Goal: Information Seeking & Learning: Learn about a topic

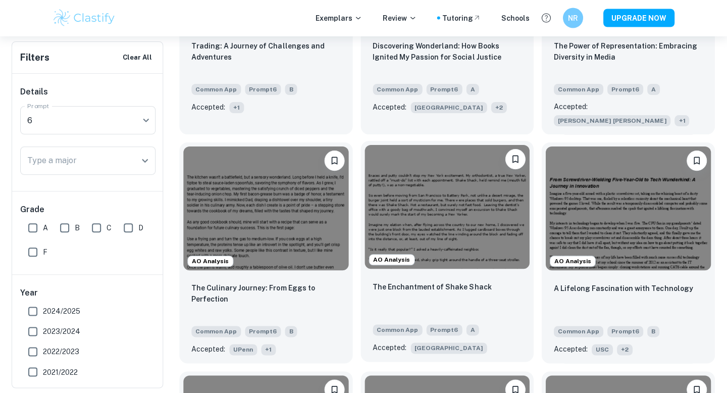
scroll to position [470, 0]
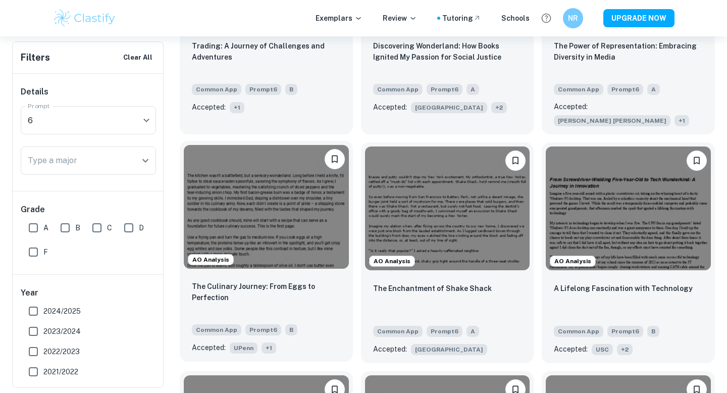
click at [270, 342] on span "+ 1" at bounding box center [269, 347] width 15 height 11
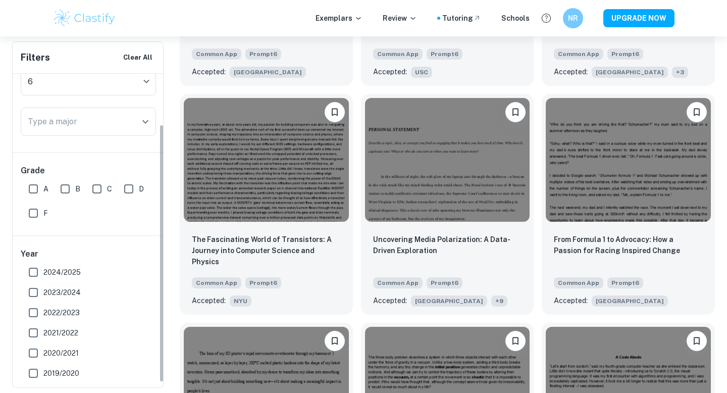
scroll to position [67, 0]
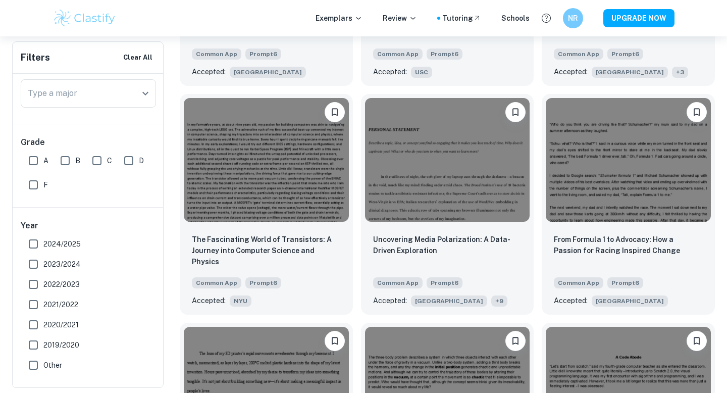
click at [73, 251] on label "2024/2025" at bounding box center [85, 244] width 125 height 20
click at [43, 251] on input "2024/2025" at bounding box center [33, 244] width 20 height 20
checkbox input "true"
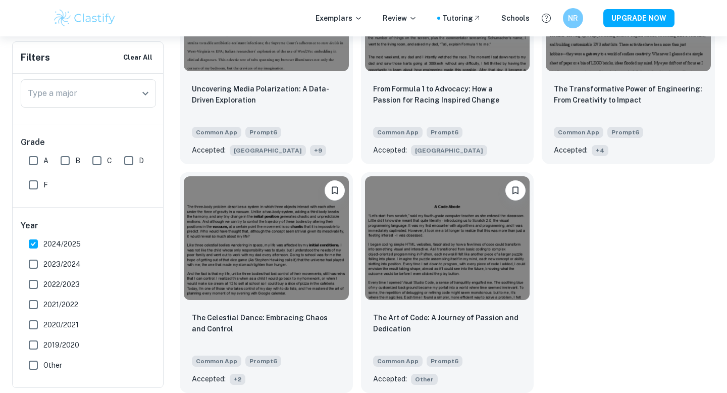
scroll to position [427, 0]
click at [76, 266] on span "2023/2024" at bounding box center [61, 264] width 37 height 11
click at [43, 266] on input "2023/2024" at bounding box center [33, 264] width 20 height 20
checkbox input "true"
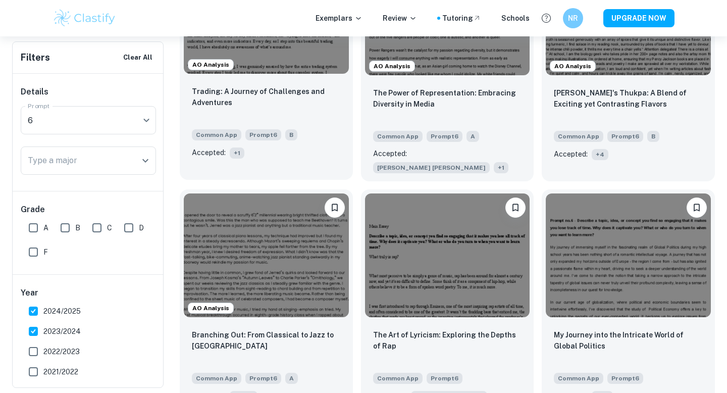
scroll to position [373, 0]
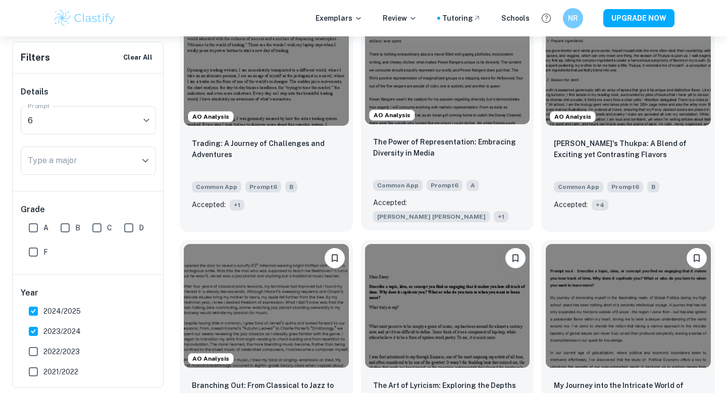
click at [494, 211] on span "+ 1" at bounding box center [501, 216] width 15 height 11
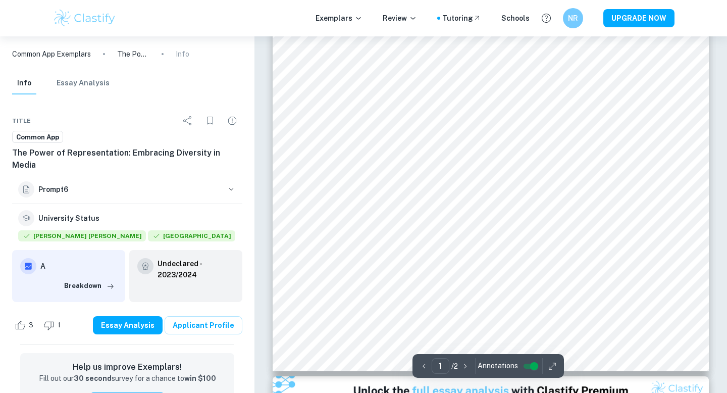
scroll to position [330, 0]
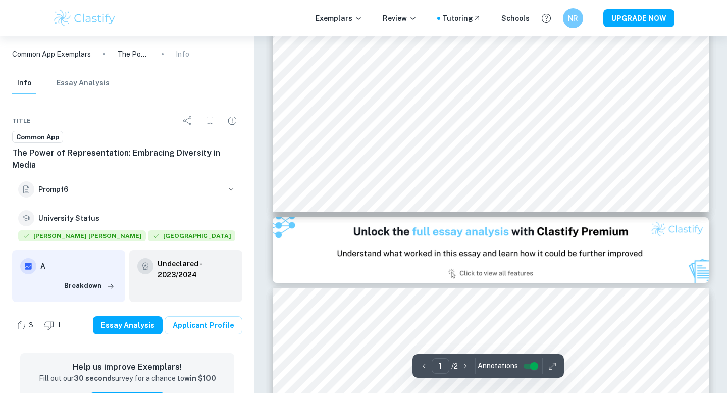
type input "2"
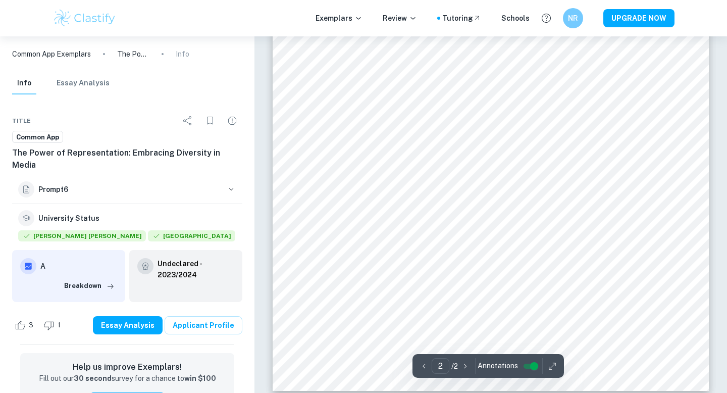
scroll to position [971, 0]
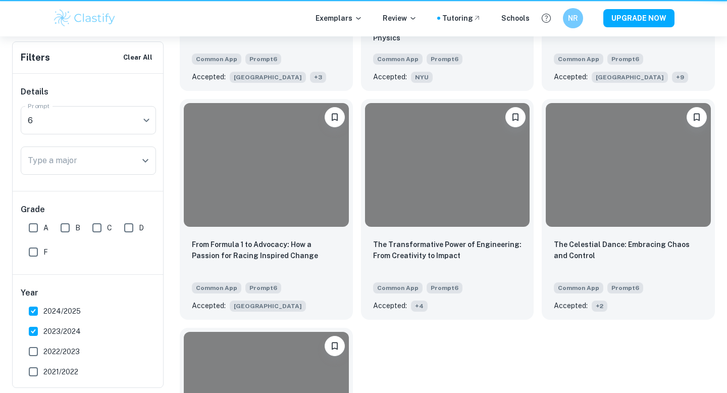
scroll to position [373, 0]
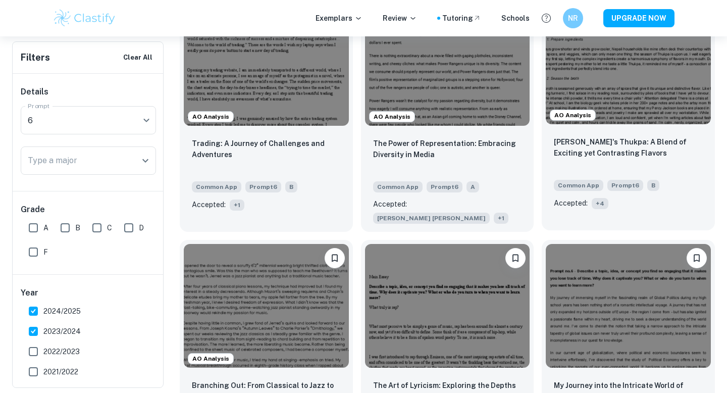
click at [598, 202] on span "+ 4" at bounding box center [600, 203] width 17 height 11
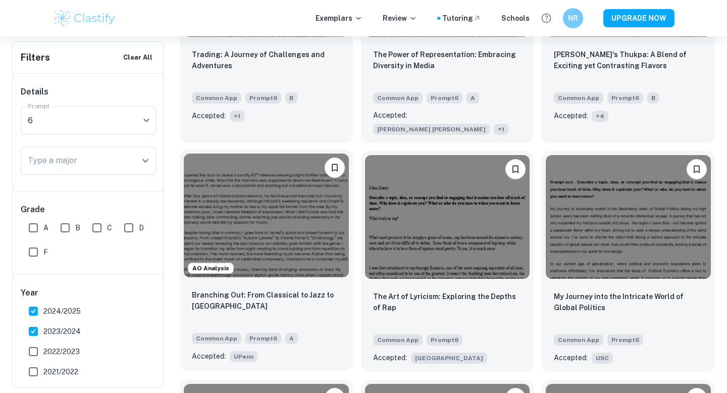
scroll to position [493, 0]
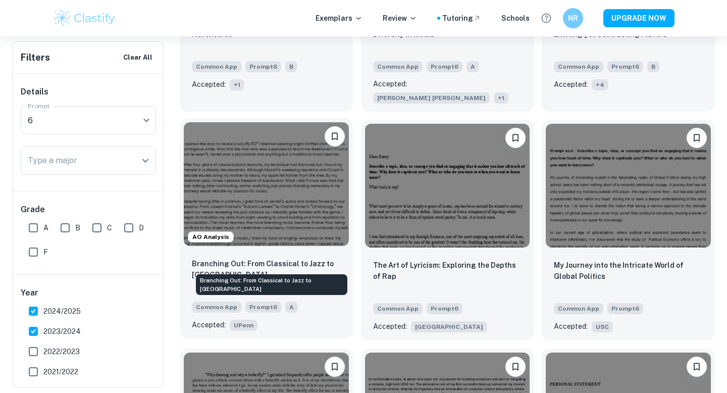
click at [251, 258] on p "Branching Out: From Classical to Jazz to Indie Rock" at bounding box center [266, 269] width 149 height 22
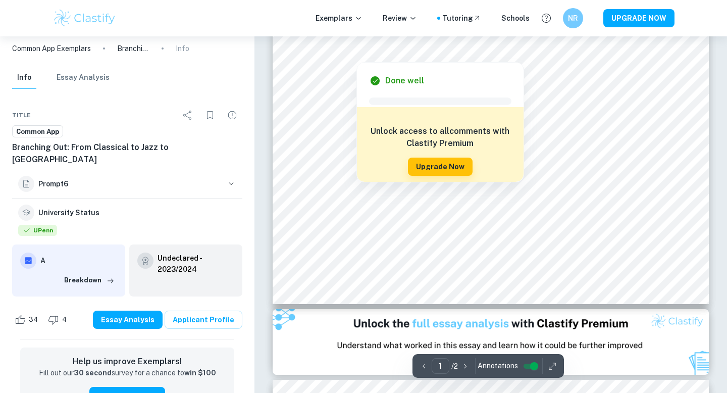
scroll to position [393, 0]
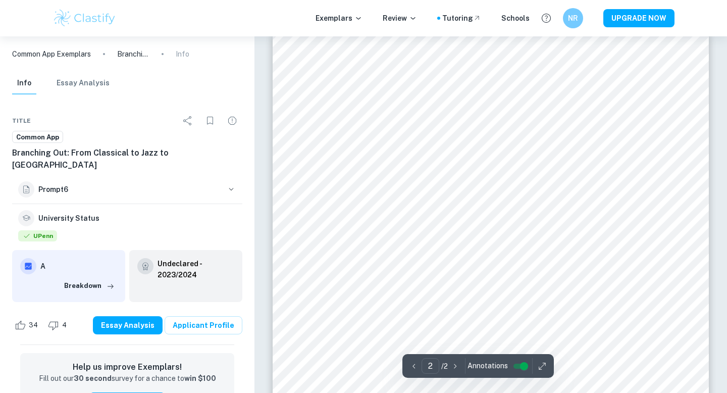
scroll to position [772, 0]
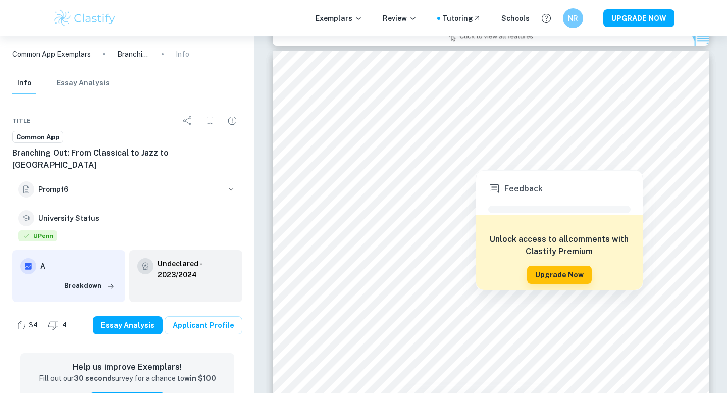
type input "1"
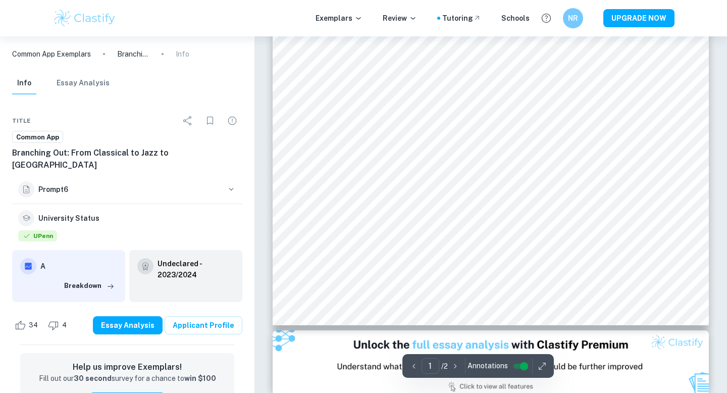
scroll to position [0, 0]
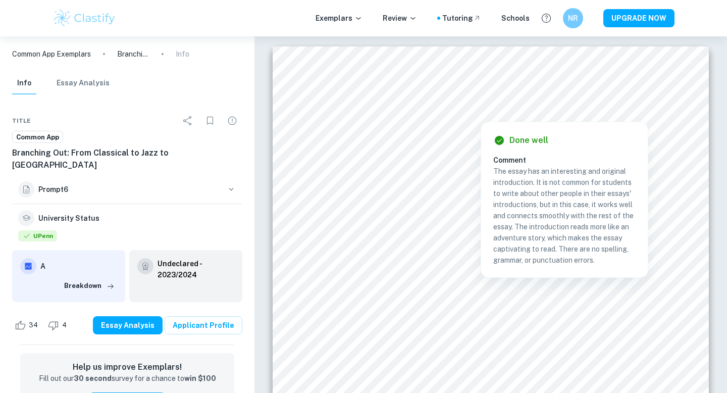
click at [575, 104] on div at bounding box center [525, 103] width 276 height 11
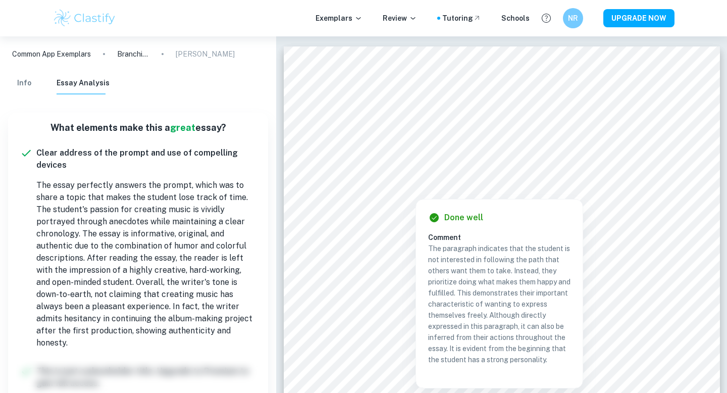
click at [464, 175] on div at bounding box center [495, 169] width 340 height 13
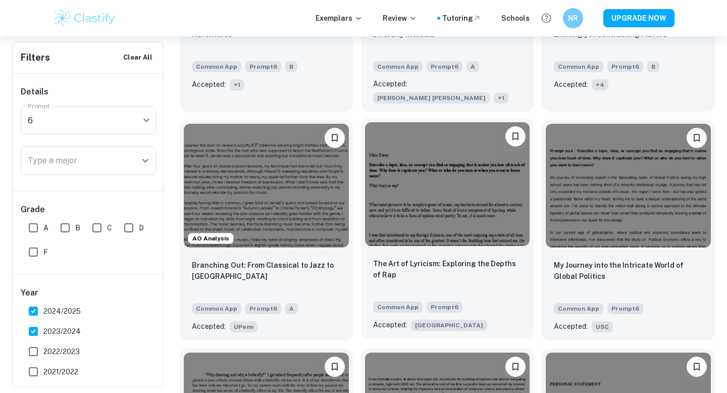
scroll to position [707, 0]
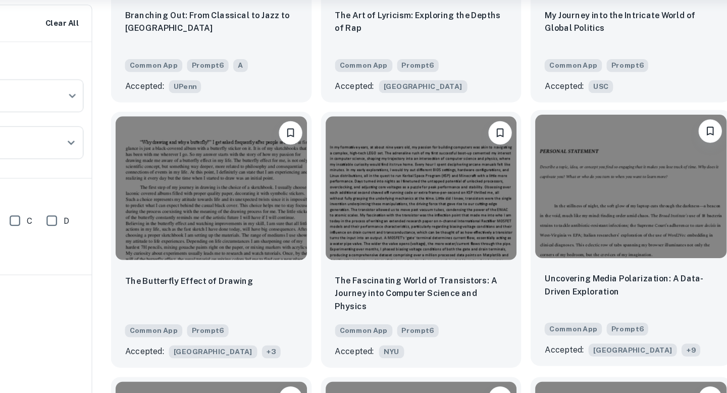
click at [672, 334] on span "+ 9" at bounding box center [680, 339] width 16 height 11
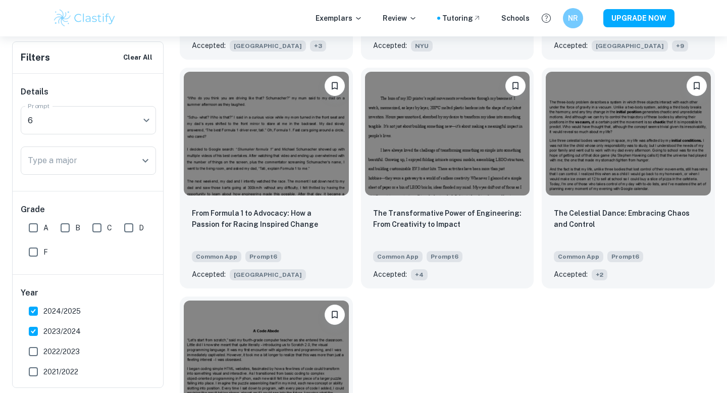
scroll to position [1025, 0]
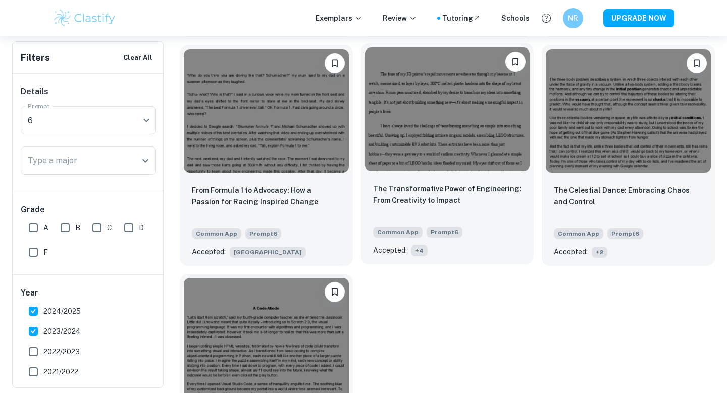
click at [419, 245] on span "+ 4" at bounding box center [419, 250] width 17 height 11
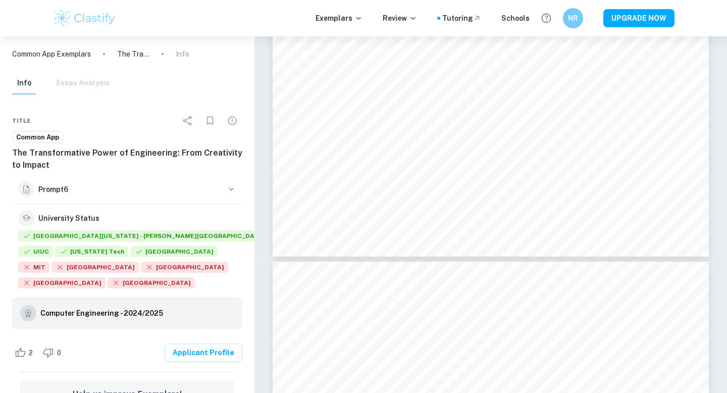
scroll to position [170, 0]
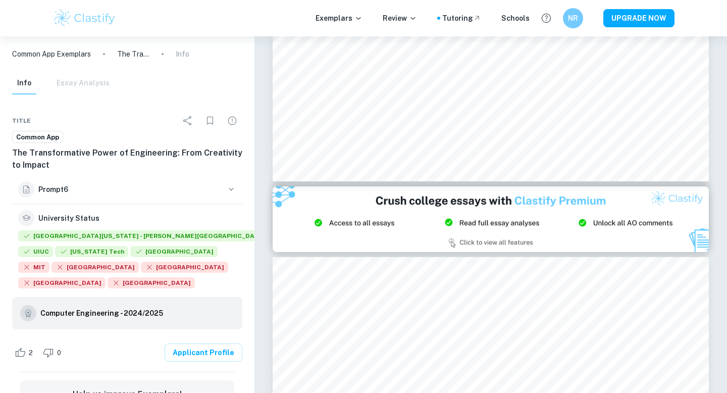
type input "1"
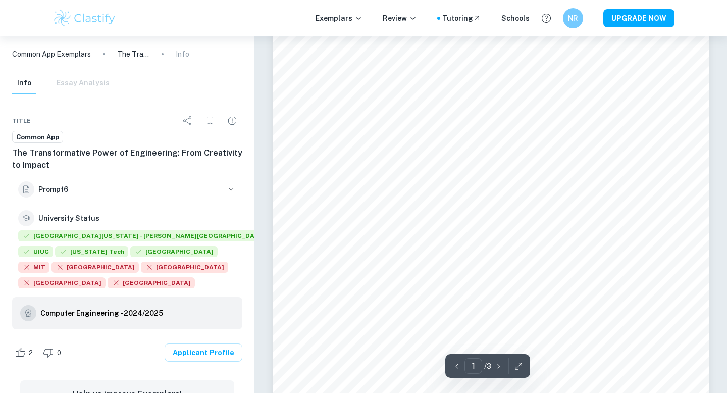
scroll to position [0, 0]
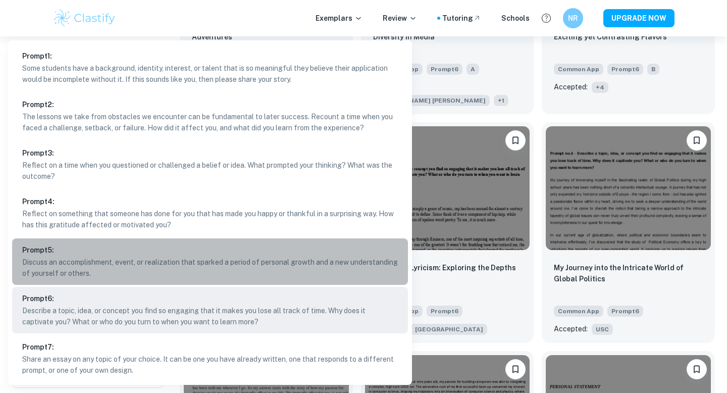
click at [84, 252] on li "Prompt 5 : Discuss an accomplishment, event, or realization that sparked a peri…" at bounding box center [210, 261] width 396 height 46
type input "5"
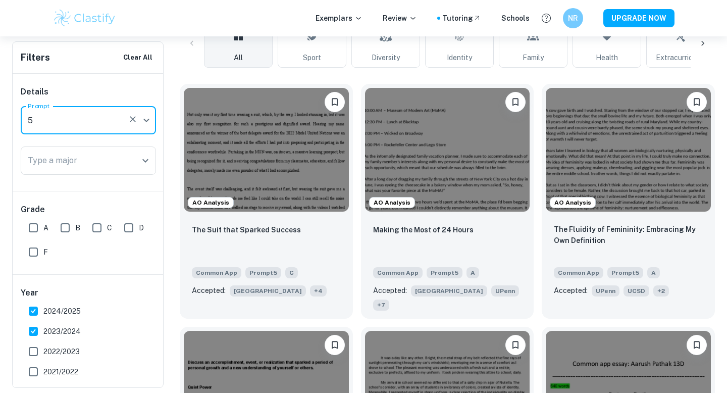
scroll to position [291, 0]
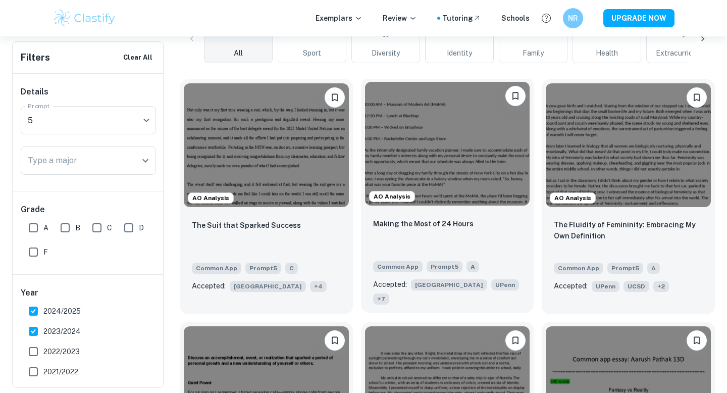
click at [389, 293] on span "+ 7" at bounding box center [381, 298] width 16 height 11
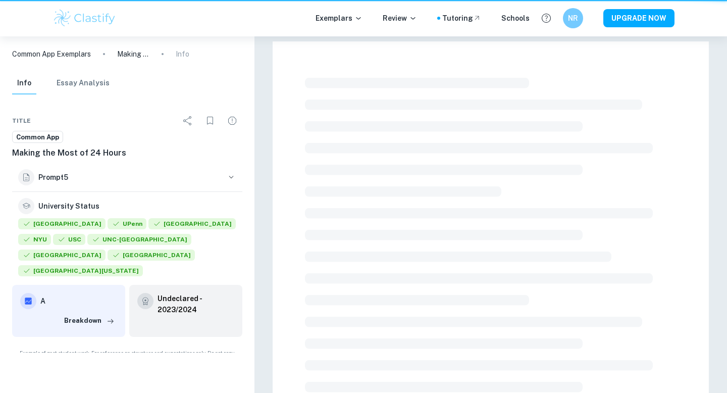
click at [496, 286] on div at bounding box center [491, 289] width 372 height 430
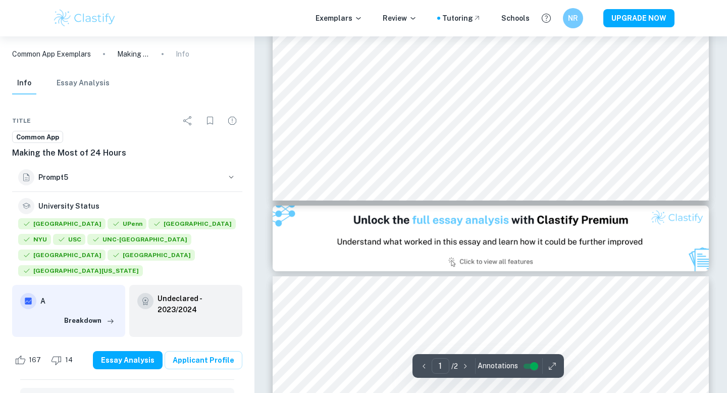
scroll to position [335, 0]
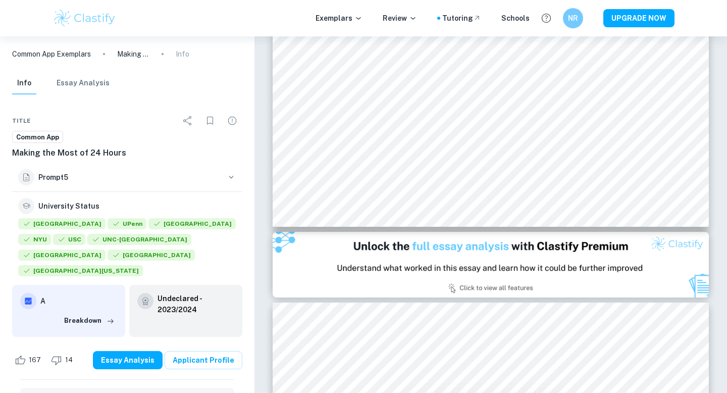
type input "2"
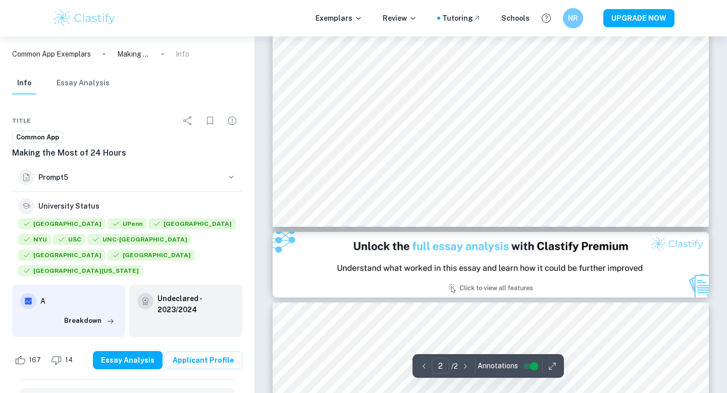
scroll to position [648, 0]
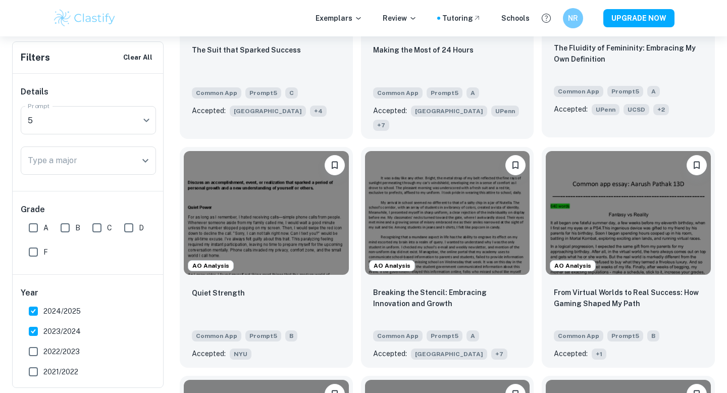
scroll to position [523, 0]
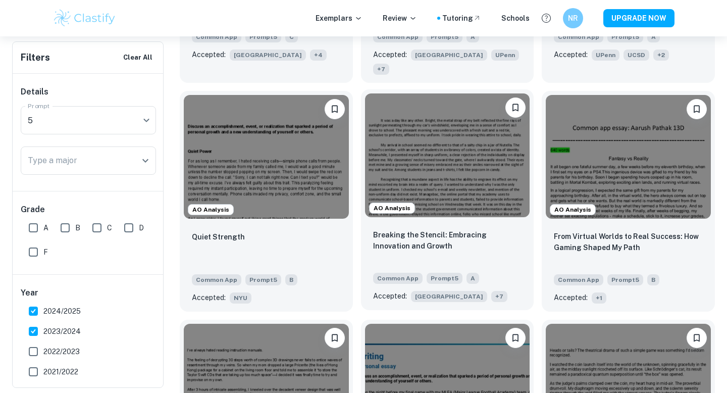
click at [491, 291] on span "+ 7" at bounding box center [499, 296] width 16 height 11
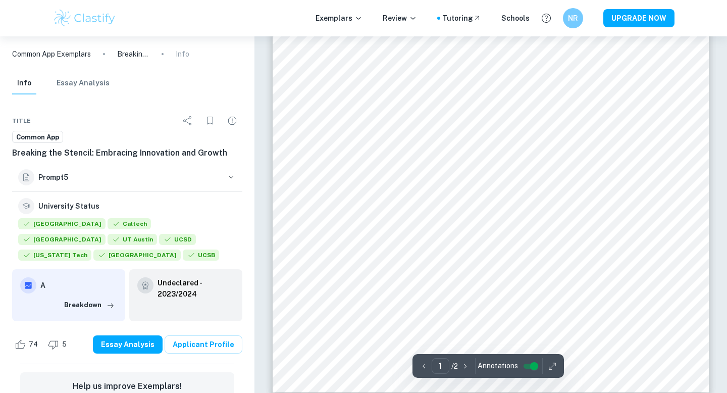
scroll to position [332, 0]
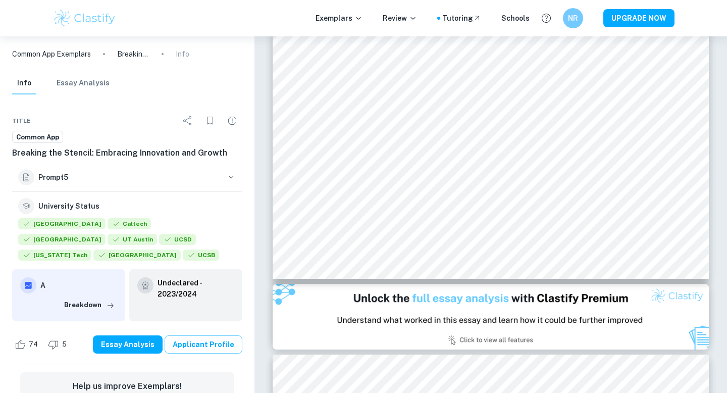
click at [202, 341] on link "Applicant Profile" at bounding box center [204, 344] width 78 height 18
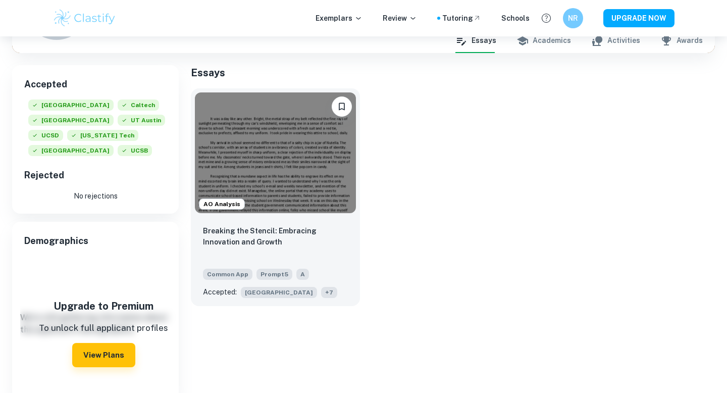
scroll to position [150, 0]
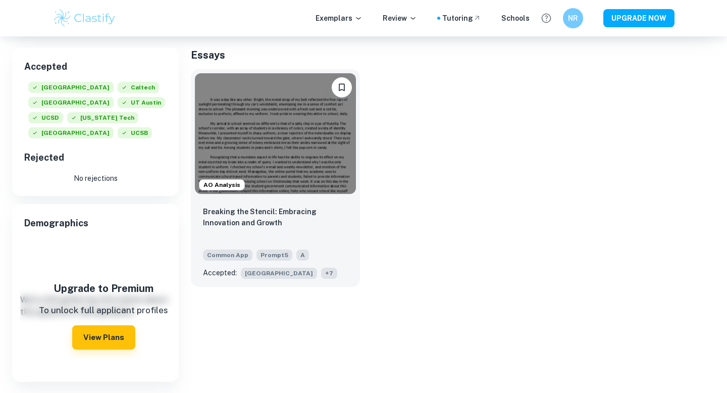
click at [297, 194] on img at bounding box center [275, 133] width 161 height 121
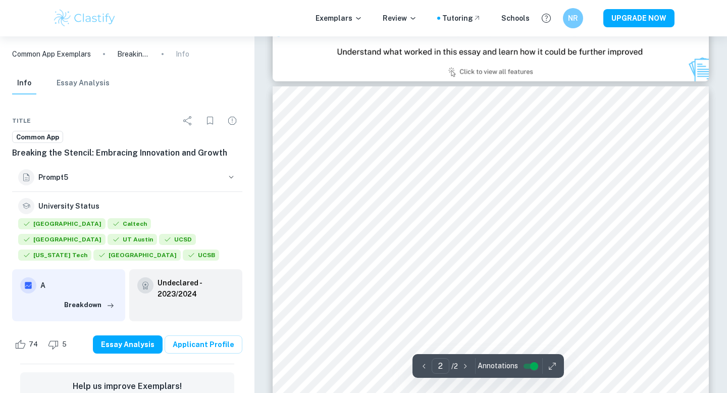
scroll to position [606, 0]
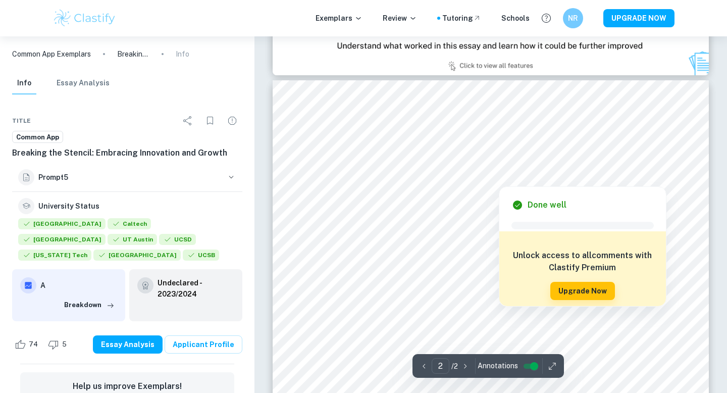
type input "1"
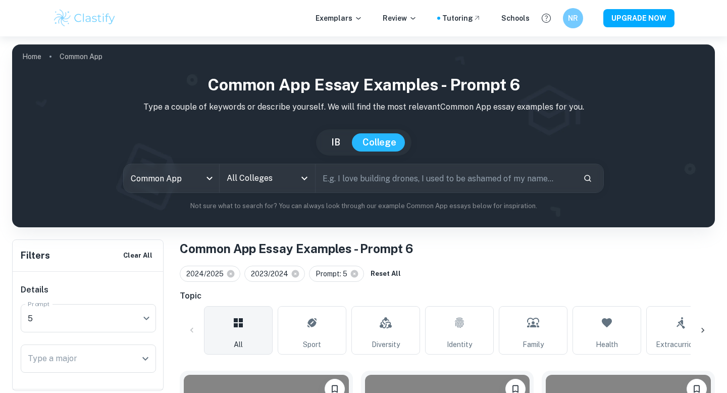
click at [367, 181] on input "text" at bounding box center [446, 178] width 260 height 28
type input "solar eclipse"
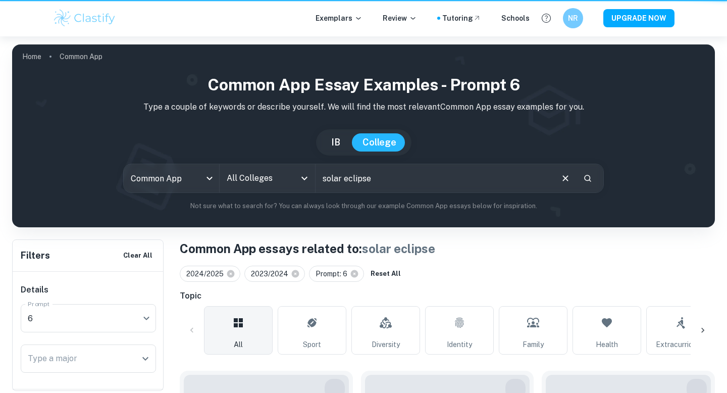
type input "6"
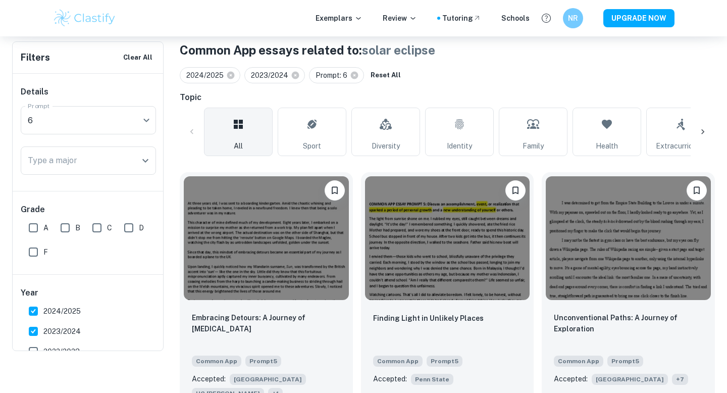
scroll to position [224, 0]
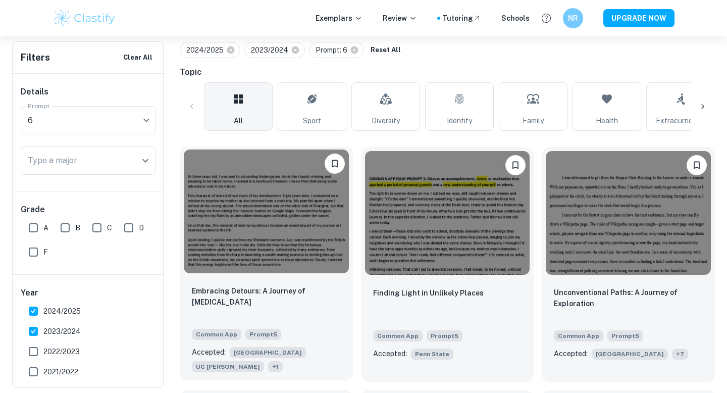
click at [247, 235] on img at bounding box center [266, 211] width 165 height 124
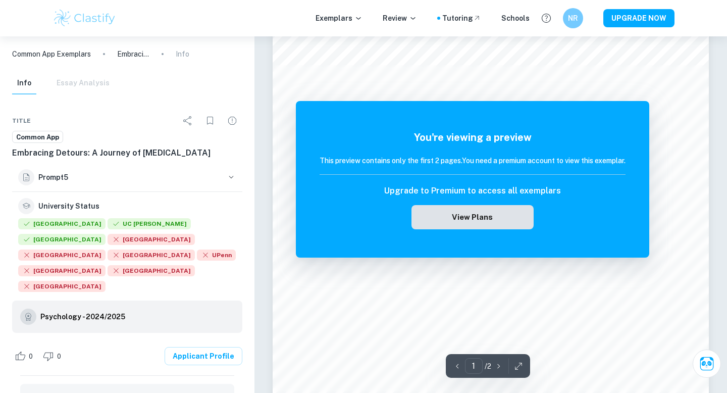
scroll to position [146, 0]
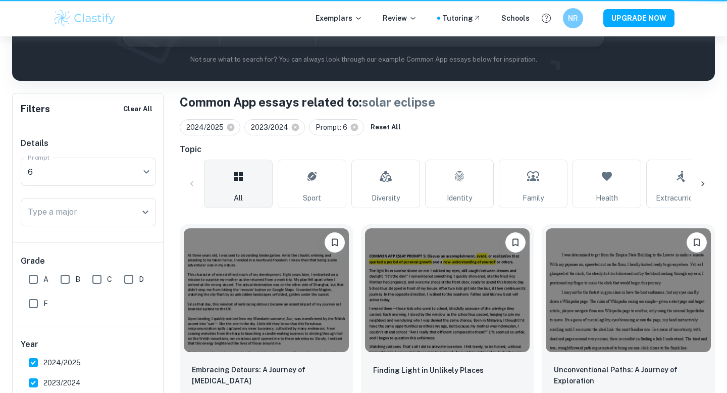
scroll to position [224, 0]
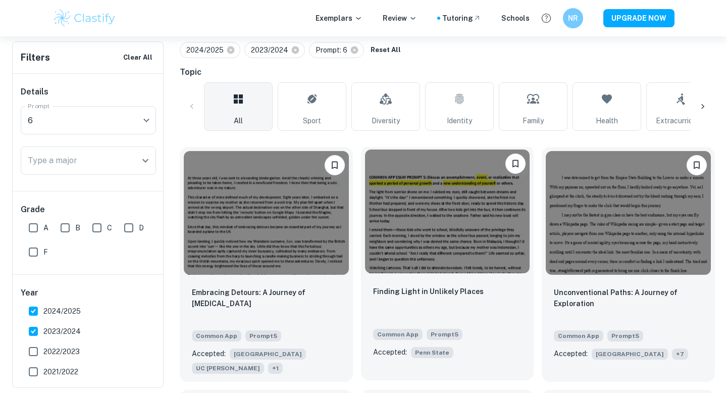
click at [419, 259] on img at bounding box center [447, 211] width 165 height 124
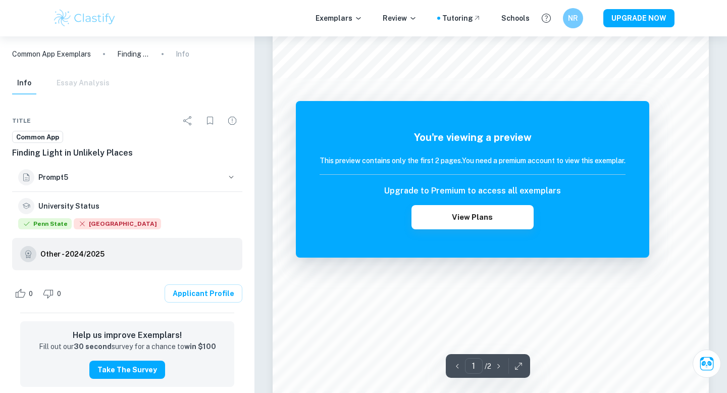
scroll to position [158, 0]
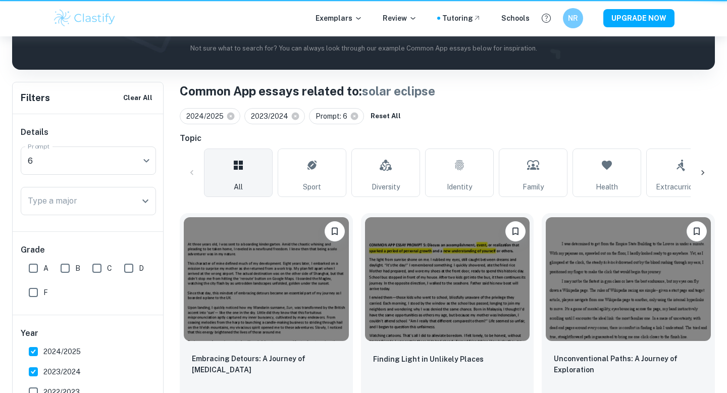
scroll to position [224, 0]
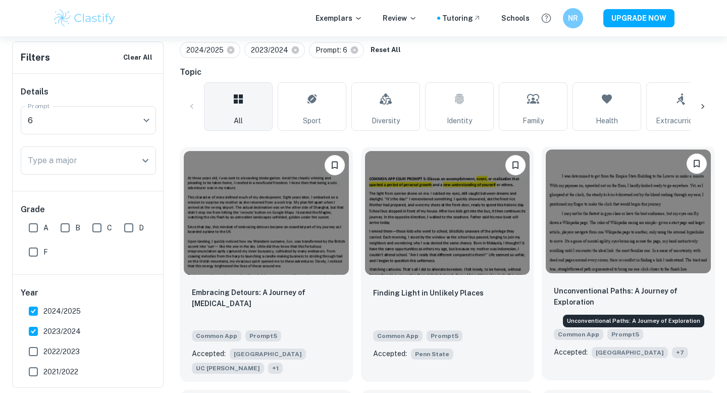
click at [633, 295] on p "Unconventional Paths: A Journey of Exploration" at bounding box center [628, 296] width 149 height 22
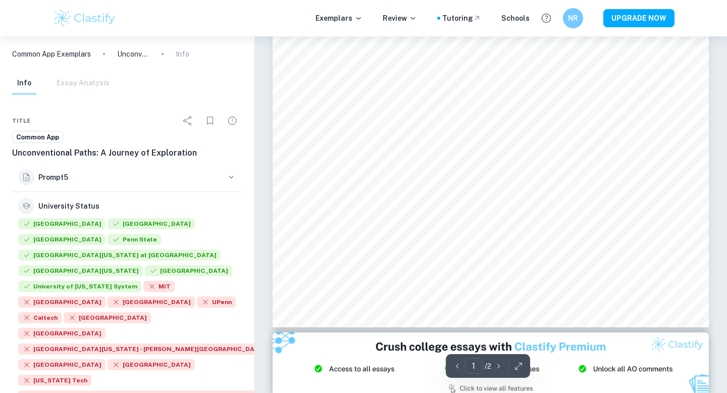
scroll to position [300, 0]
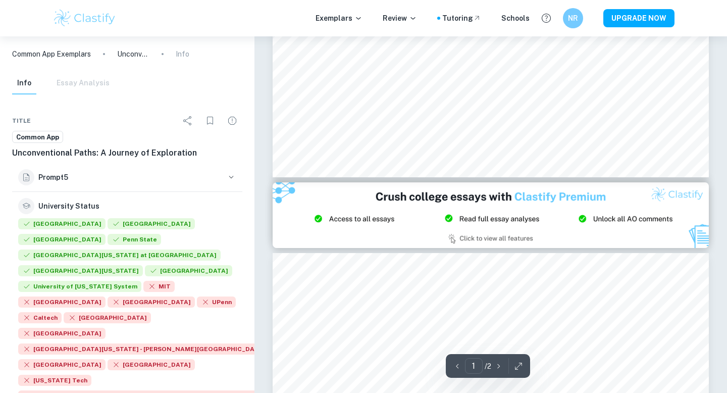
type input "2"
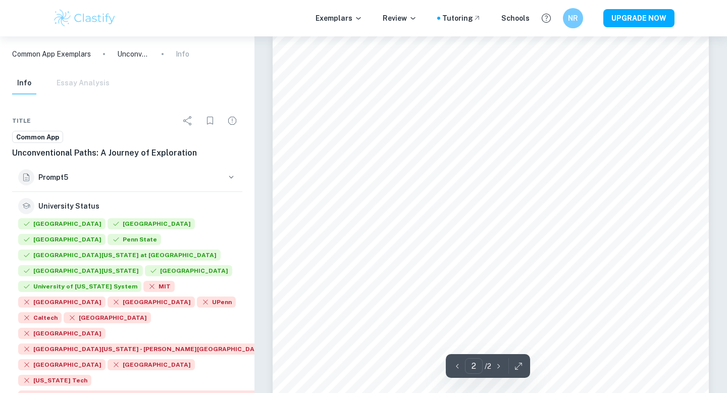
scroll to position [809, 0]
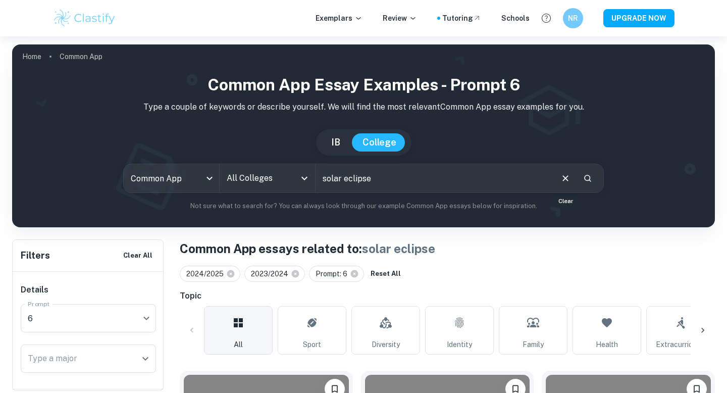
click at [565, 180] on icon "Clear" at bounding box center [565, 178] width 11 height 11
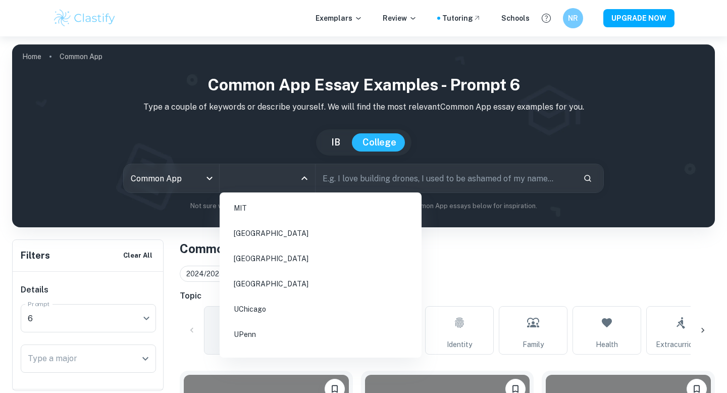
click at [247, 184] on input "All Colleges" at bounding box center [259, 178] width 71 height 19
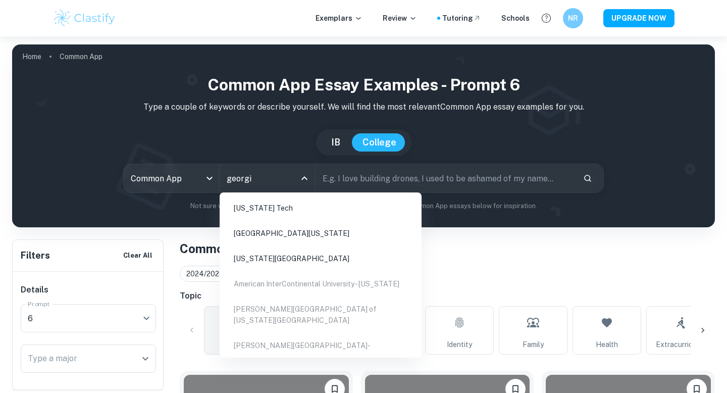
click at [269, 215] on li "Georgia Tech" at bounding box center [321, 207] width 194 height 23
type input "georgi"
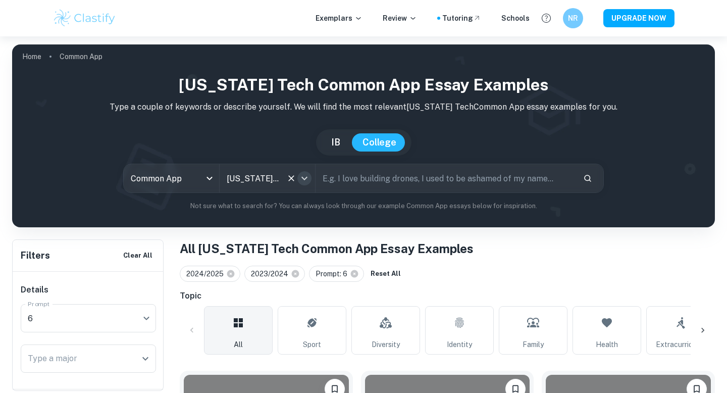
click at [306, 182] on icon "Open" at bounding box center [304, 178] width 12 height 12
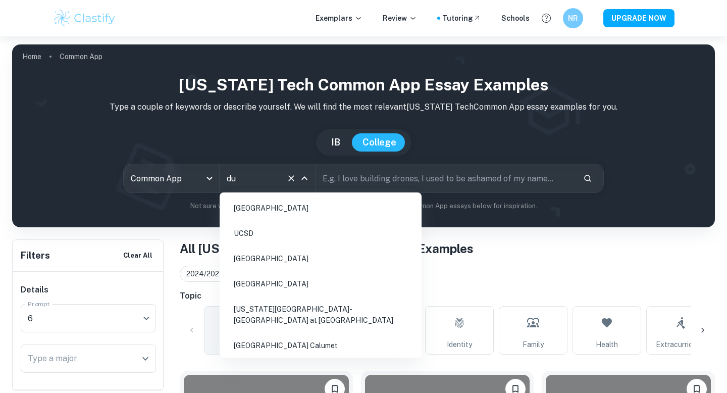
type input "d"
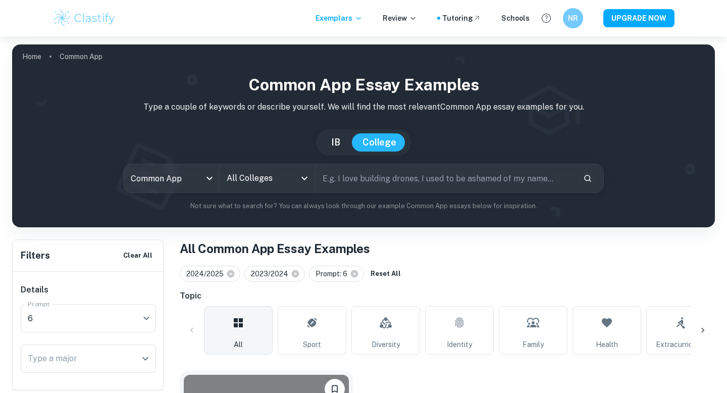
click at [303, 181] on icon "Open" at bounding box center [304, 178] width 12 height 12
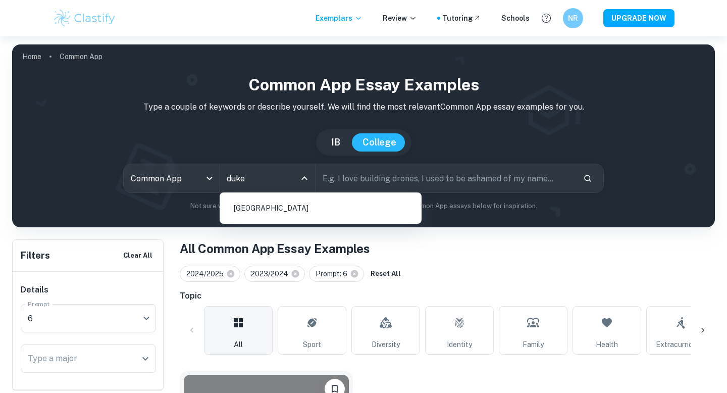
click at [298, 200] on li "Duke University" at bounding box center [321, 207] width 194 height 23
type input "duke"
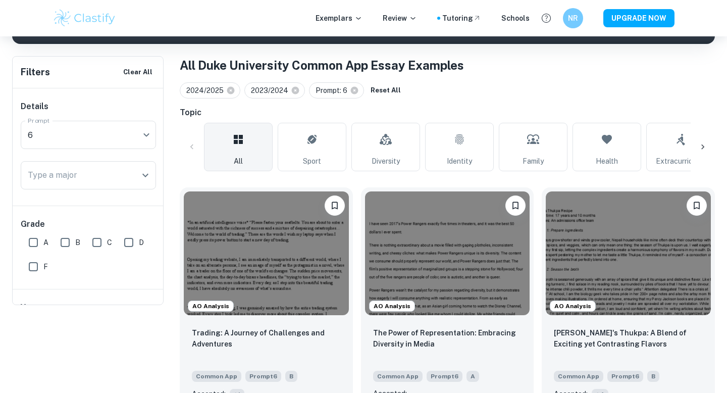
scroll to position [268, 0]
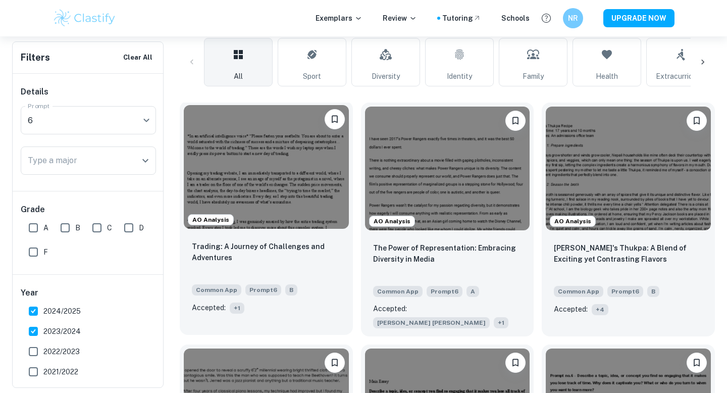
click at [239, 308] on span "+ 1" at bounding box center [237, 307] width 15 height 11
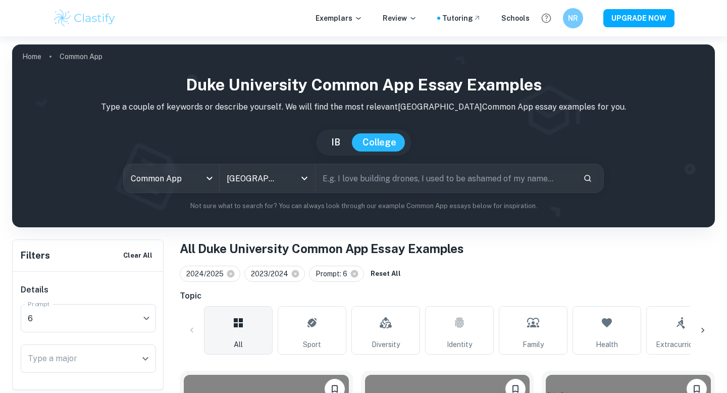
click at [336, 177] on input "text" at bounding box center [446, 178] width 260 height 28
click at [290, 176] on icon "Clear" at bounding box center [291, 178] width 10 height 10
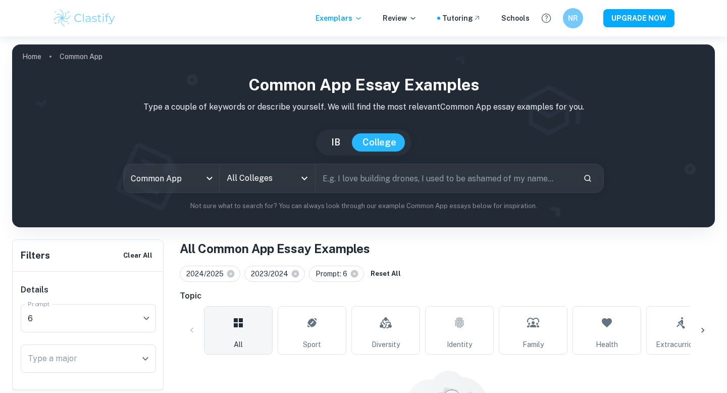
scroll to position [103, 0]
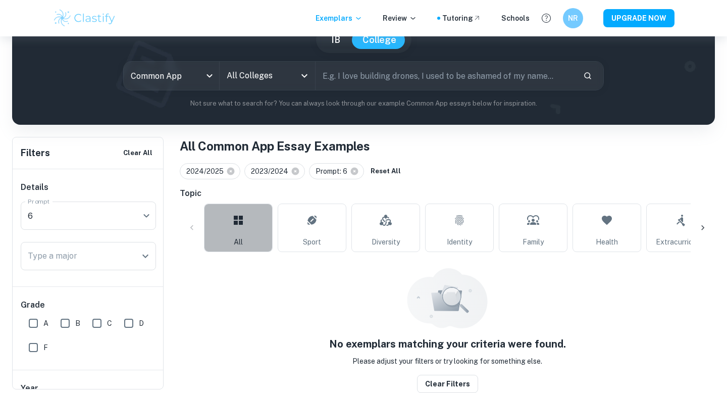
click at [247, 240] on link "All" at bounding box center [238, 227] width 69 height 48
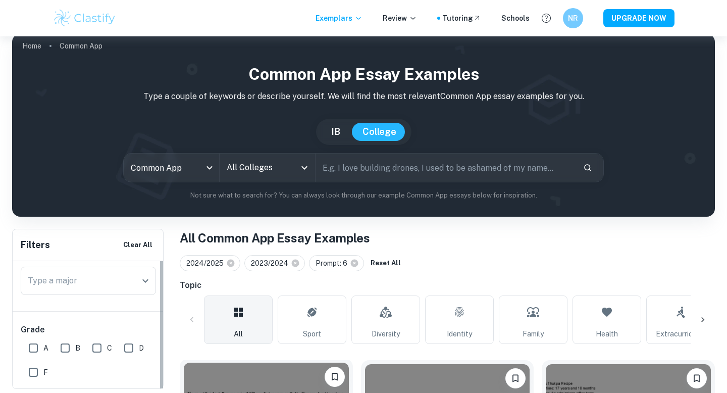
scroll to position [191, 0]
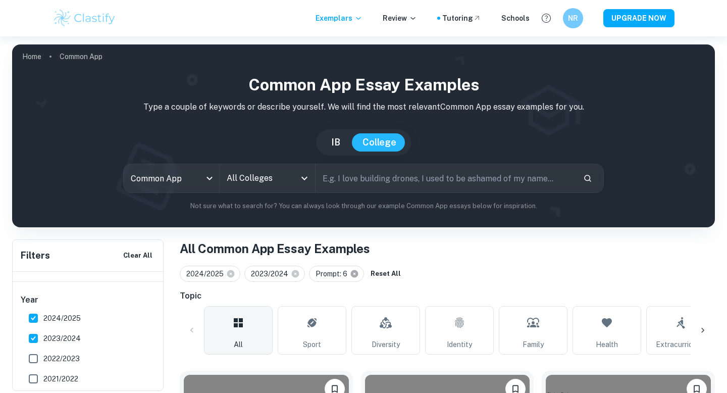
click at [354, 271] on icon at bounding box center [355, 274] width 8 height 8
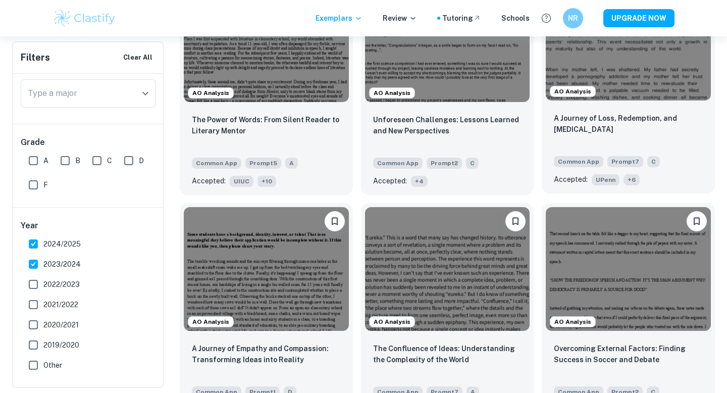
scroll to position [3952, 0]
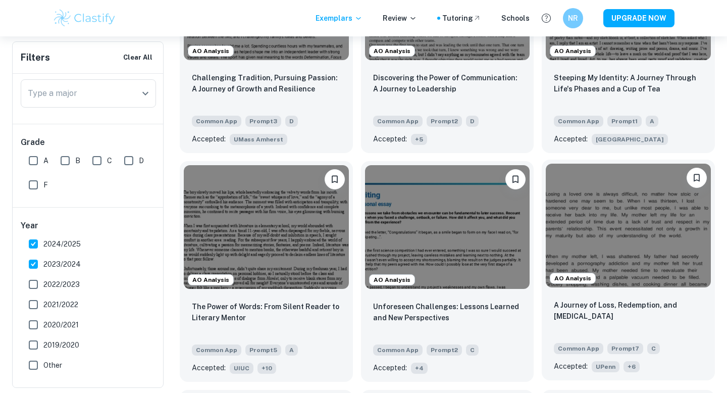
click at [633, 361] on span "+ 6" at bounding box center [632, 366] width 16 height 11
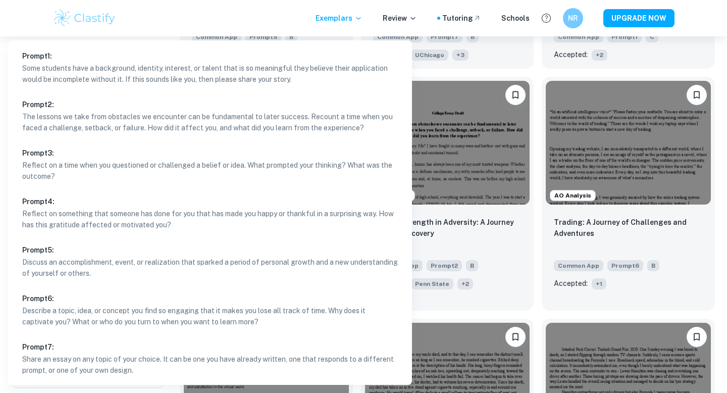
scroll to position [1, 0]
click at [72, 358] on p "Share an essay on any topic of your choice. It can be one you have already writ…" at bounding box center [210, 363] width 376 height 22
type input "7"
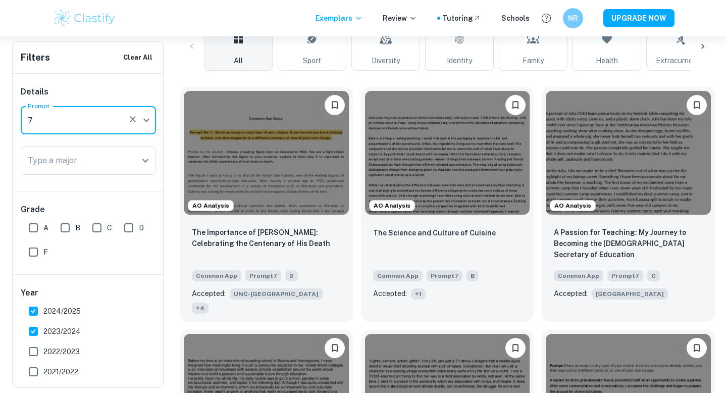
scroll to position [252, 0]
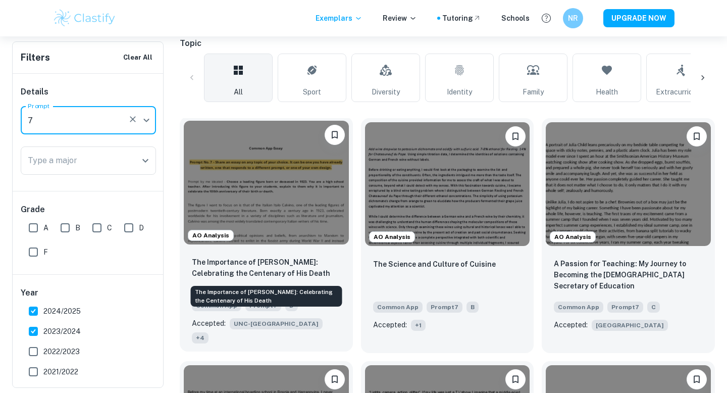
click at [274, 277] on p "The Importance of Italo Calvino: Celebrating the Centenary of His Death" at bounding box center [266, 268] width 149 height 22
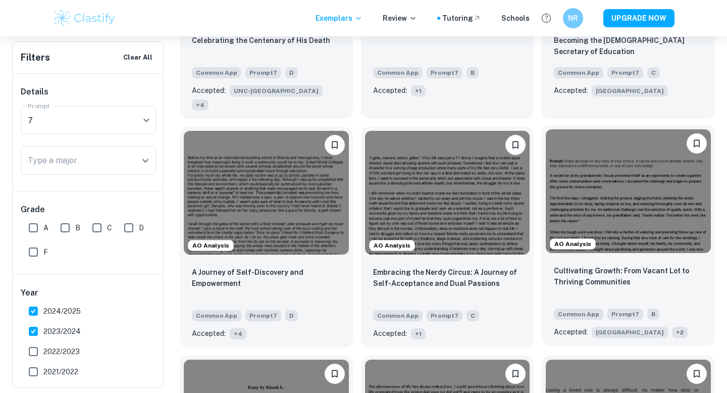
scroll to position [675, 0]
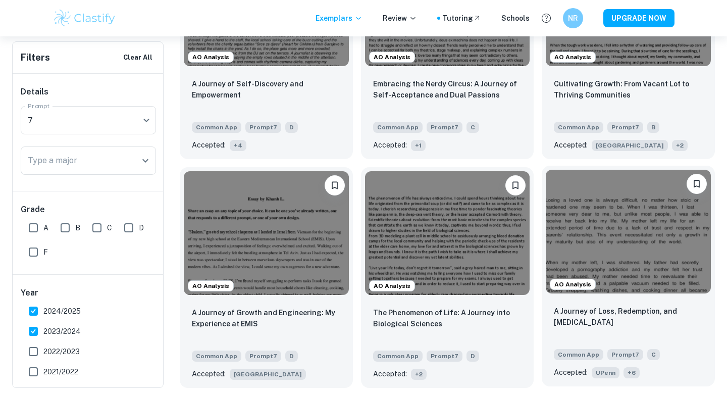
click at [634, 367] on span "+ 6" at bounding box center [632, 372] width 16 height 11
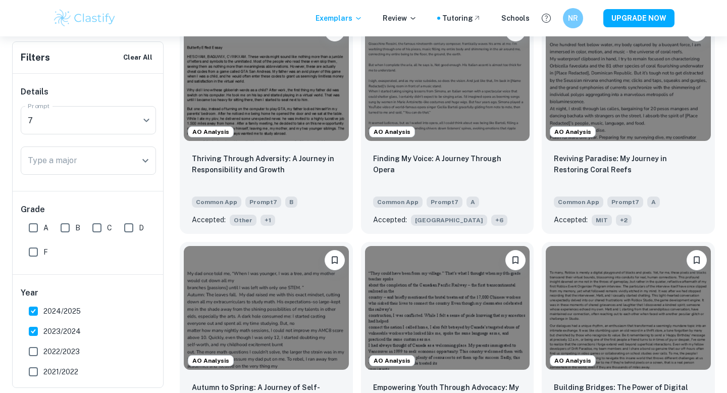
scroll to position [1420, 0]
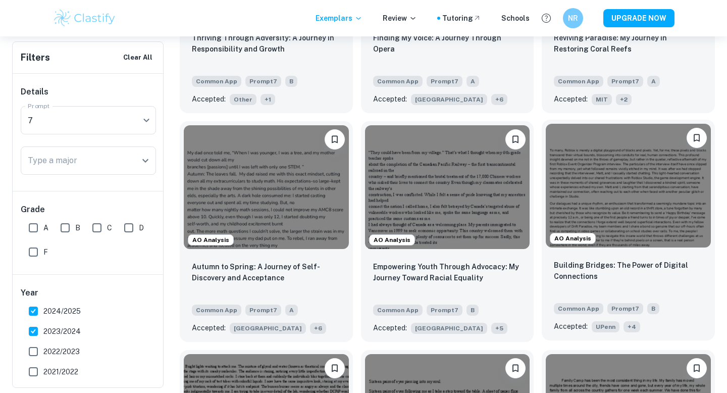
click at [634, 321] on span "+ 4" at bounding box center [632, 326] width 17 height 11
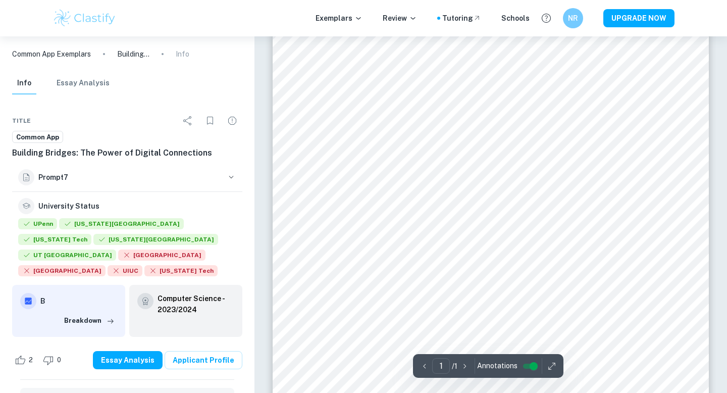
scroll to position [293, 0]
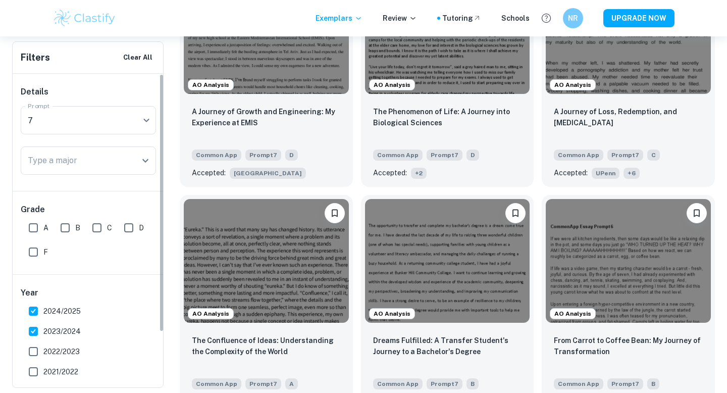
scroll to position [67, 0]
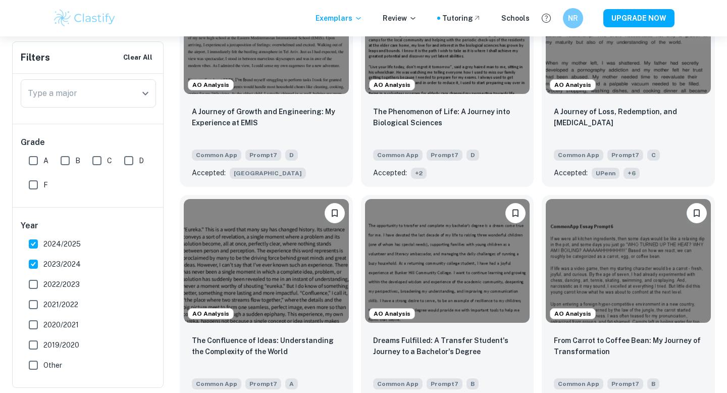
click at [37, 163] on input "A" at bounding box center [33, 160] width 20 height 20
checkbox input "true"
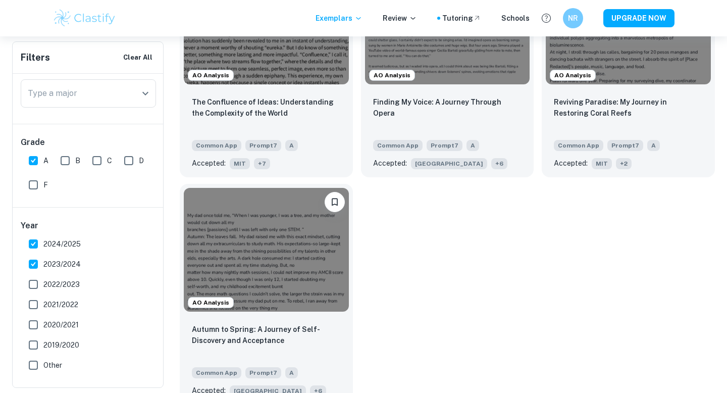
scroll to position [394, 0]
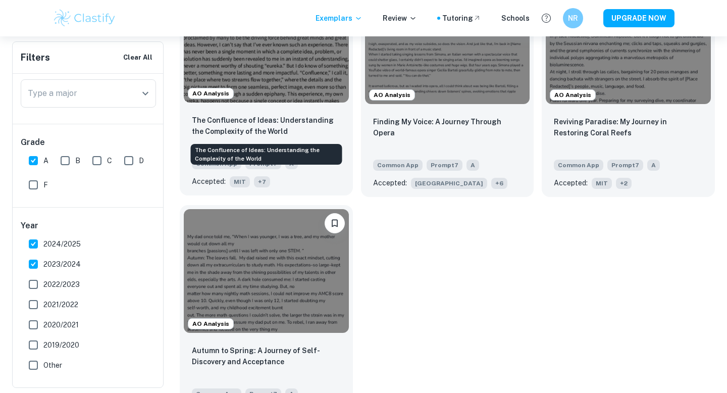
click at [298, 121] on p "The Confluence of Ideas: Understanding the Complexity of the World" at bounding box center [266, 126] width 149 height 22
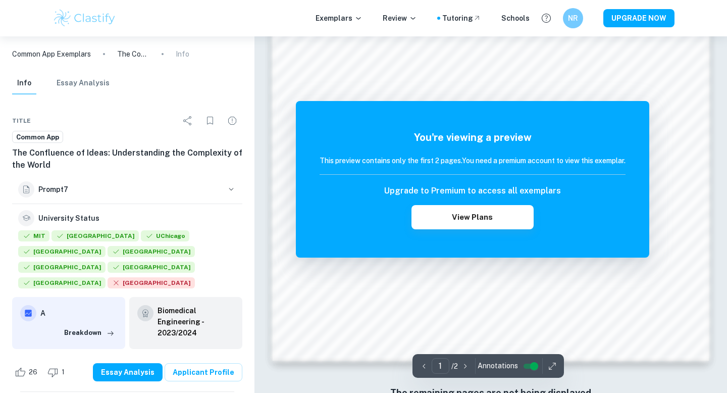
scroll to position [961, 0]
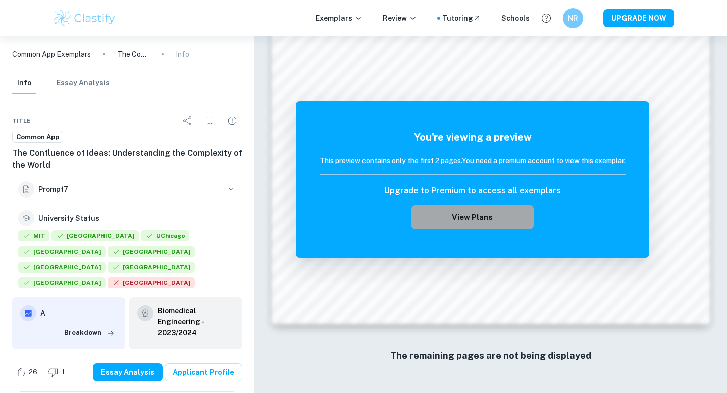
click at [504, 218] on button "View Plans" at bounding box center [473, 217] width 122 height 24
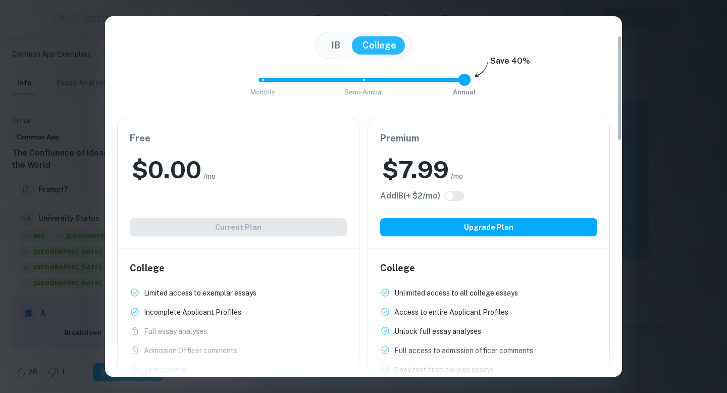
scroll to position [66, 0]
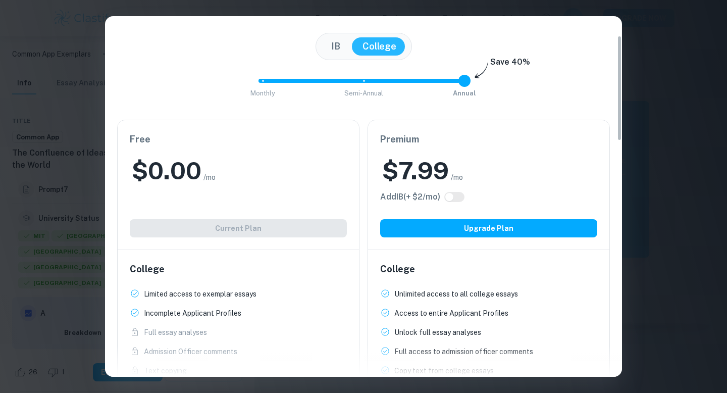
click at [650, 157] on div "Easily Ace Your IB Coursework & Crush College Essays. Get Clastify Premium Get …" at bounding box center [363, 196] width 727 height 393
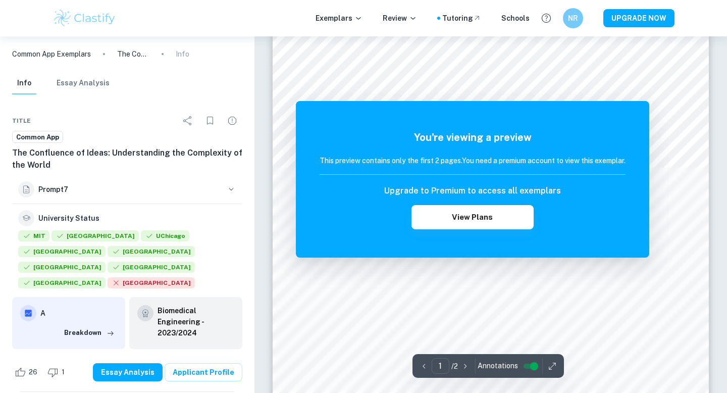
scroll to position [0, 0]
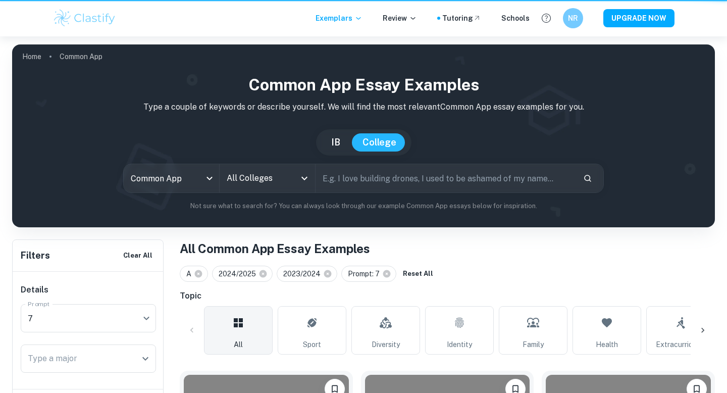
scroll to position [394, 0]
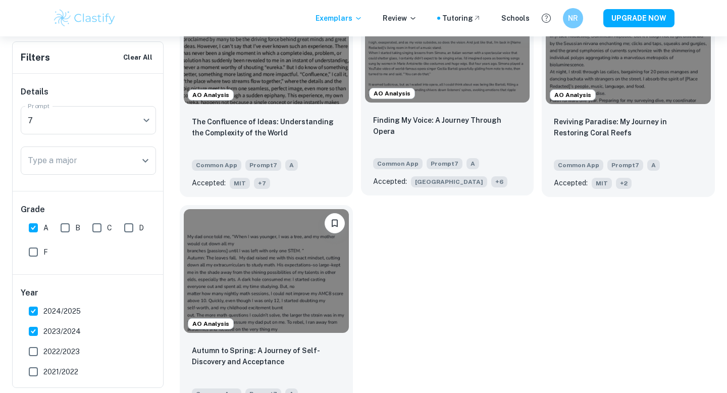
click at [457, 112] on div "Finding My Voice: A Journey Through Opera Common App Prompt 7 A Accepted: Stanf…" at bounding box center [447, 151] width 173 height 89
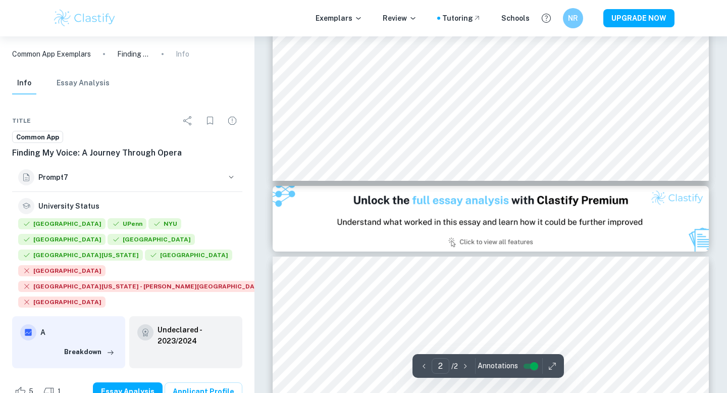
scroll to position [675, 0]
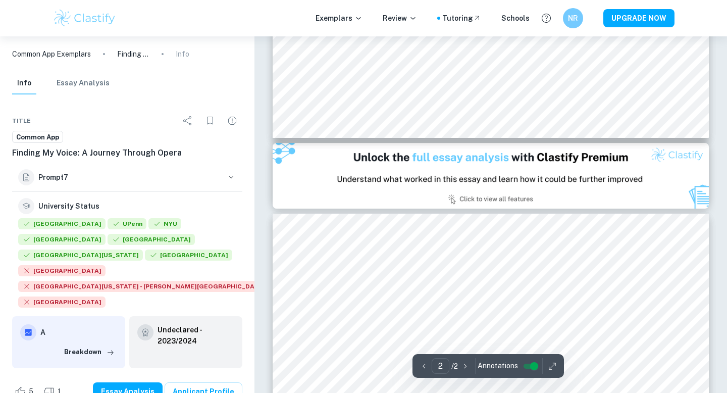
type input "1"
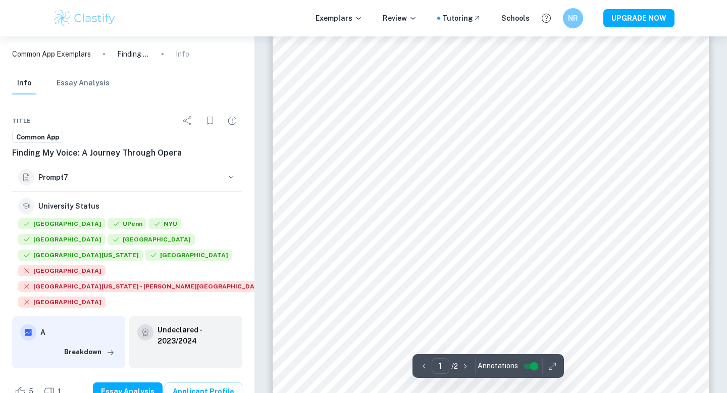
scroll to position [0, 0]
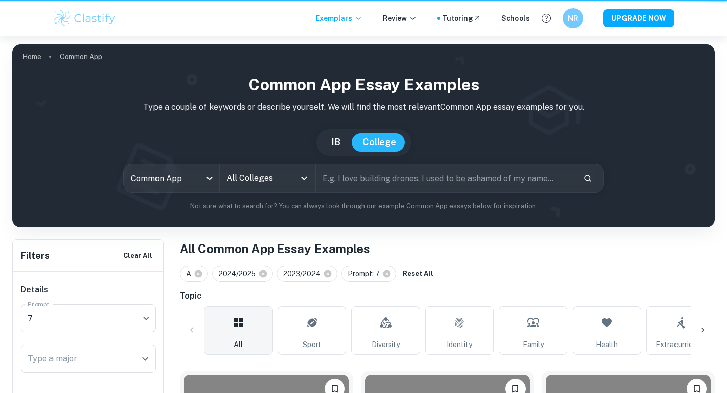
scroll to position [394, 0]
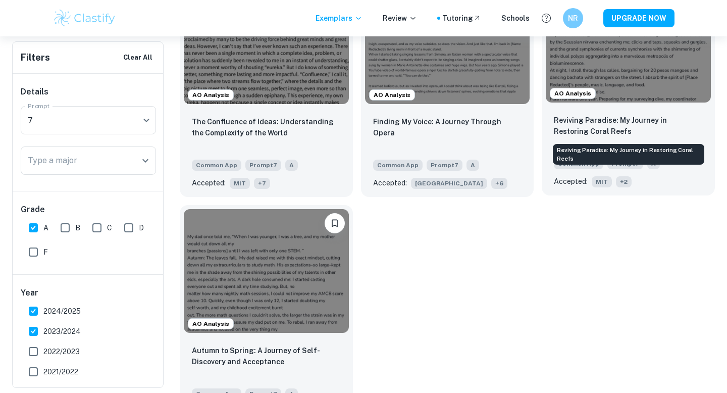
click at [629, 128] on p "Reviving Paradise: My Journey in Restoring Coral Reefs" at bounding box center [628, 126] width 149 height 22
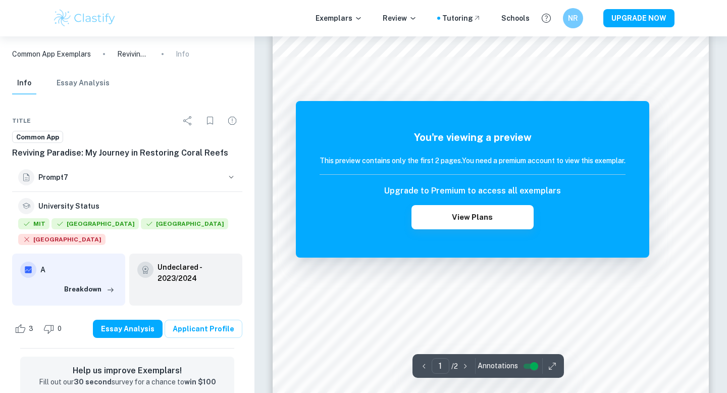
scroll to position [174, 0]
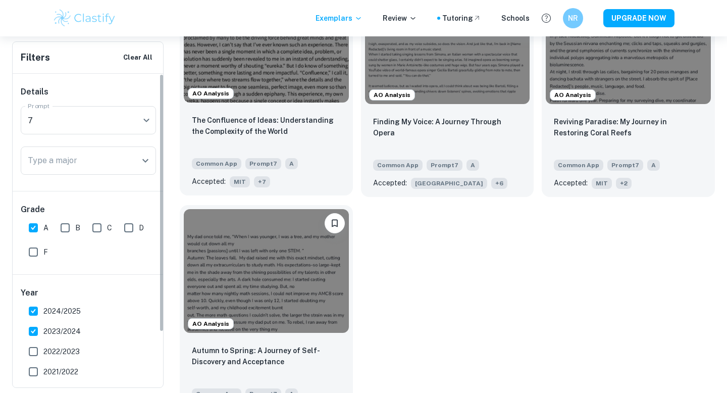
scroll to position [416, 0]
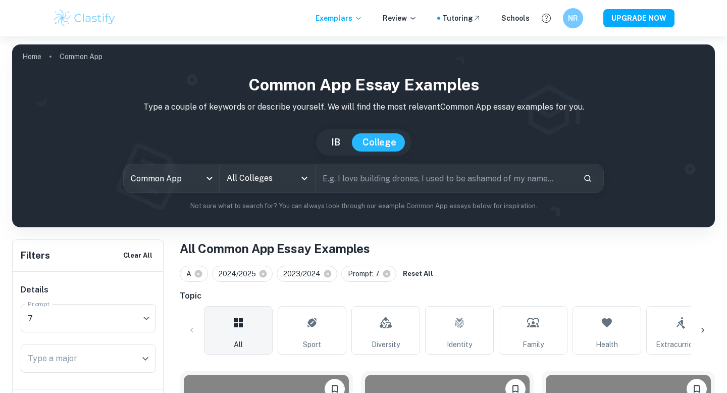
scroll to position [427, 0]
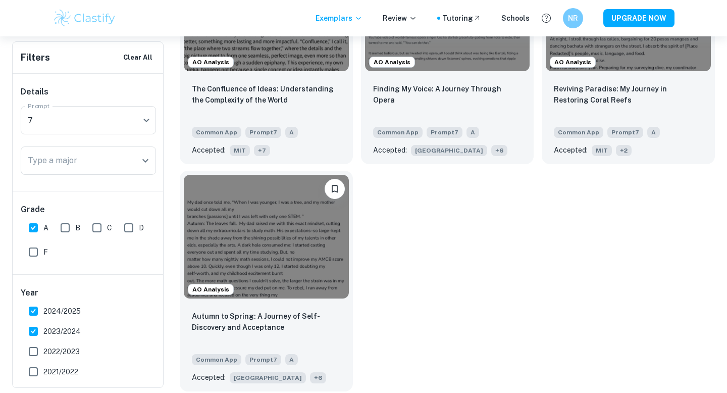
click at [315, 246] on img at bounding box center [266, 237] width 165 height 124
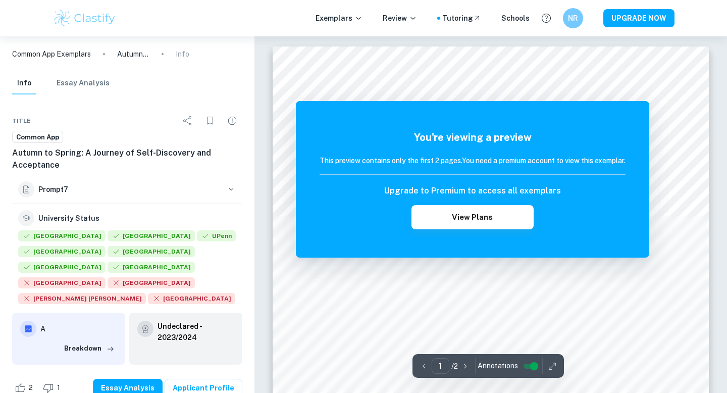
scroll to position [194, 0]
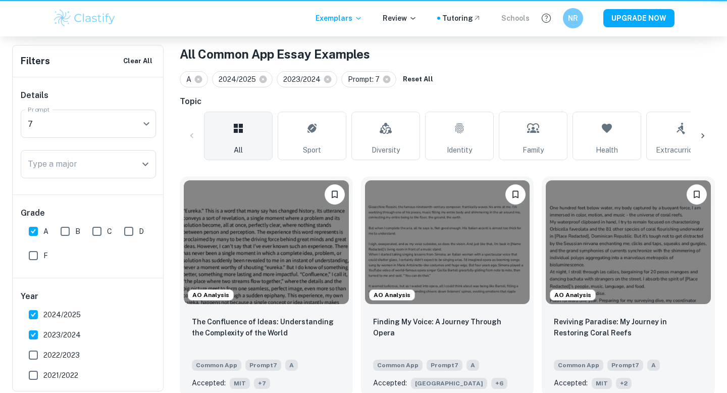
scroll to position [427, 0]
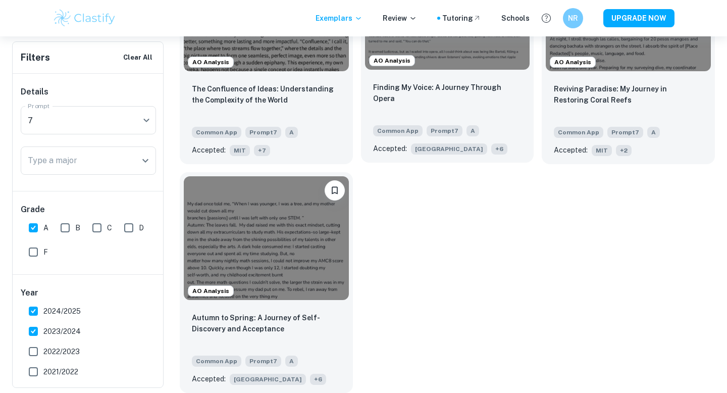
click at [422, 104] on div "Finding My Voice: A Journey Through Opera" at bounding box center [447, 99] width 149 height 34
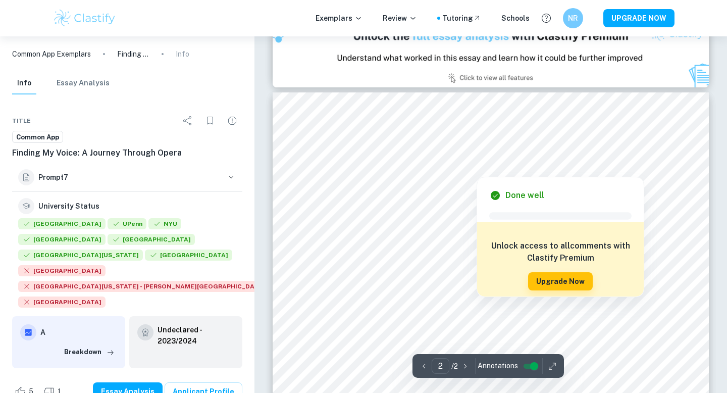
scroll to position [589, 0]
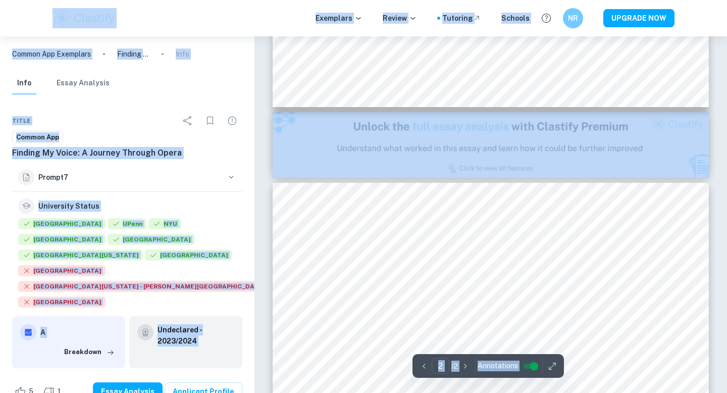
type input "1"
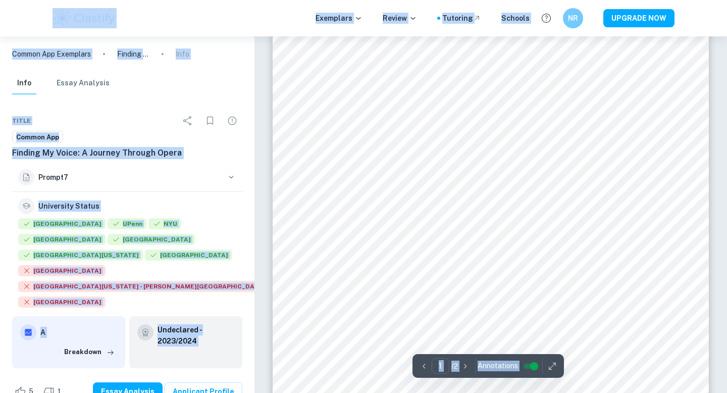
scroll to position [0, 0]
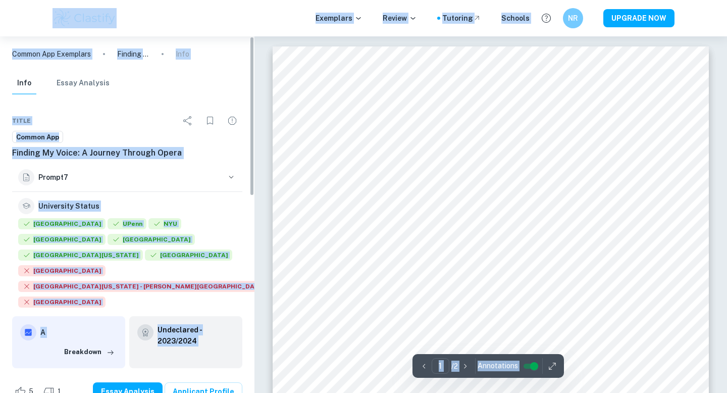
click at [237, 218] on div "University Status [GEOGRAPHIC_DATA] UPenn [GEOGRAPHIC_DATA] [GEOGRAPHIC_DATA] […" at bounding box center [127, 254] width 230 height 124
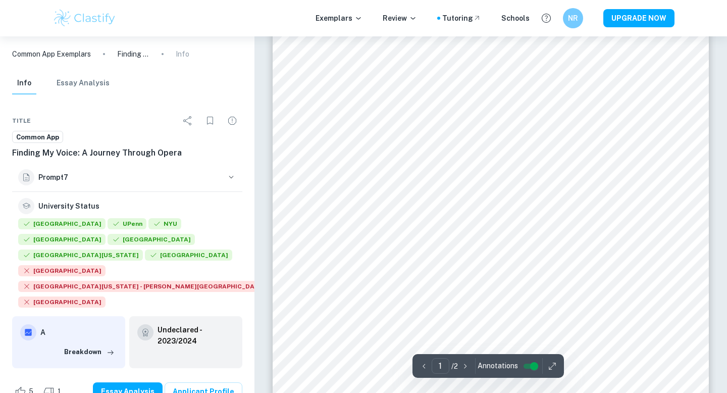
scroll to position [41, 0]
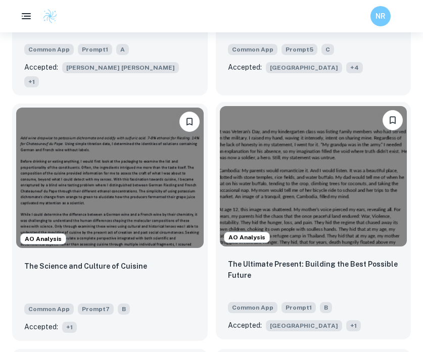
scroll to position [800, 0]
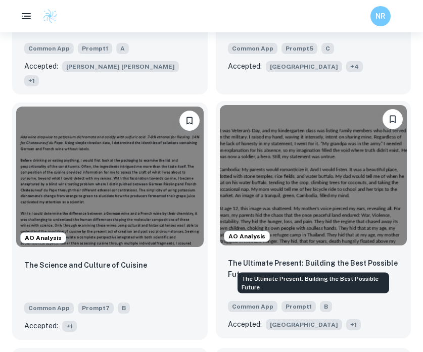
click at [315, 258] on p "The Ultimate Present: Building the Best Possible Future" at bounding box center [313, 269] width 171 height 22
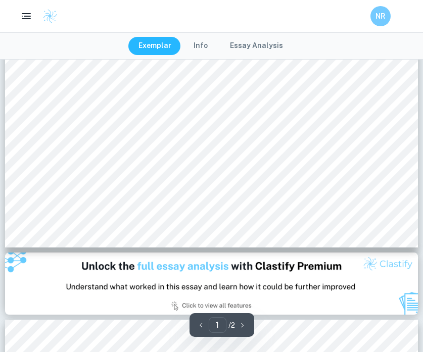
scroll to position [401, 0]
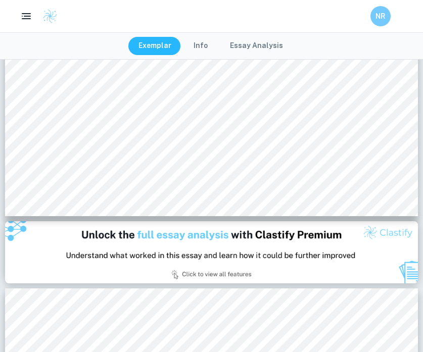
type input "2"
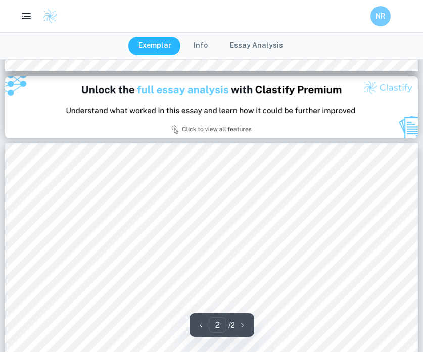
scroll to position [669, 0]
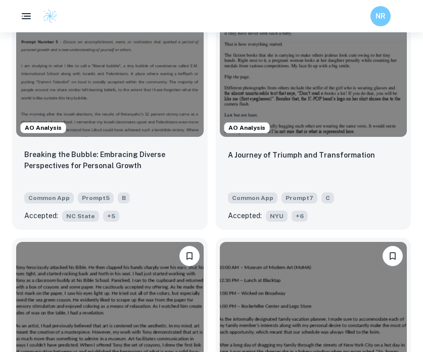
scroll to position [1329, 0]
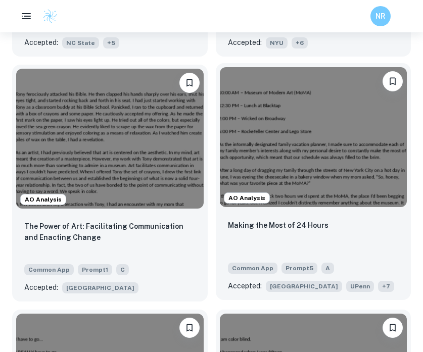
click at [268, 219] on div "Making the Most of 24 Hours" at bounding box center [313, 236] width 171 height 34
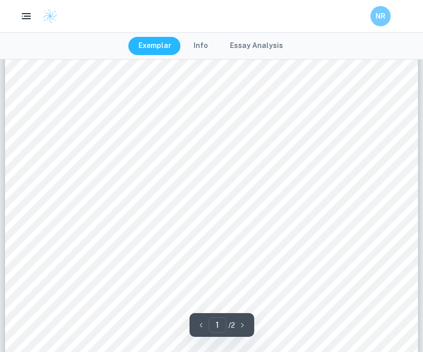
scroll to position [137, 0]
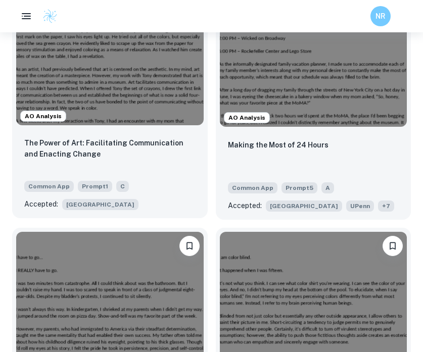
scroll to position [1532, 0]
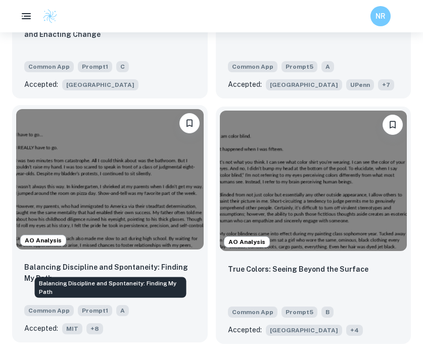
click at [99, 262] on p "Balancing Discipline and Spontaneity: Finding My Path" at bounding box center [109, 273] width 171 height 22
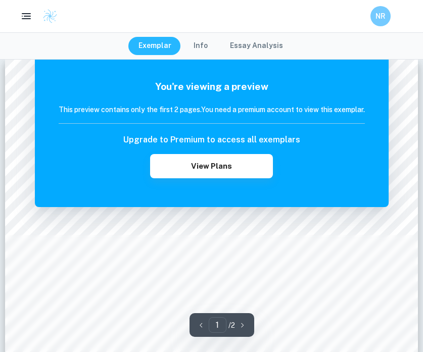
scroll to position [18, 0]
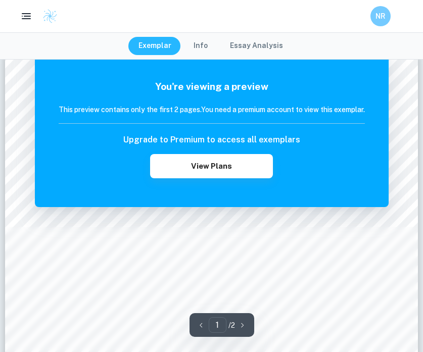
scroll to position [1532, 0]
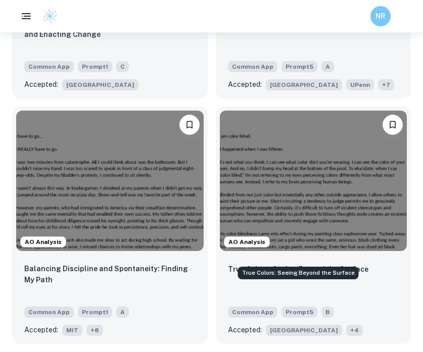
click at [327, 260] on div "True Colors: Seeing Beyond the Surface" at bounding box center [298, 270] width 123 height 21
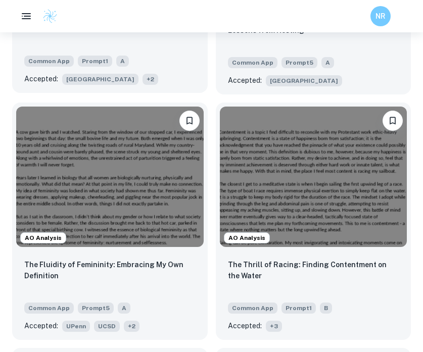
scroll to position [2284, 0]
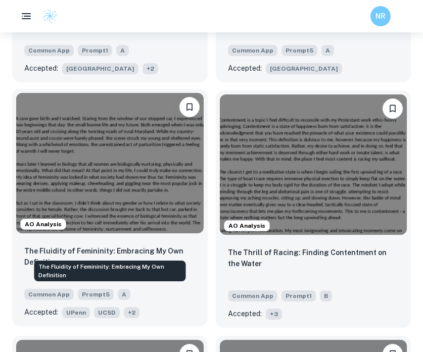
click at [66, 245] on p "The Fluidity of Femininity: Embracing My Own Definition" at bounding box center [109, 256] width 171 height 22
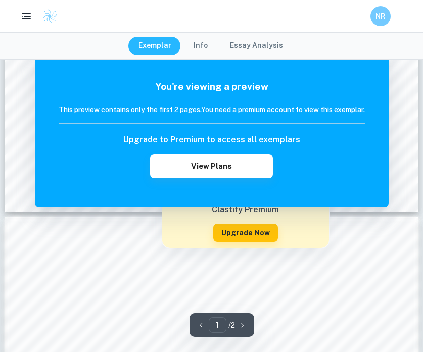
scroll to position [508, 0]
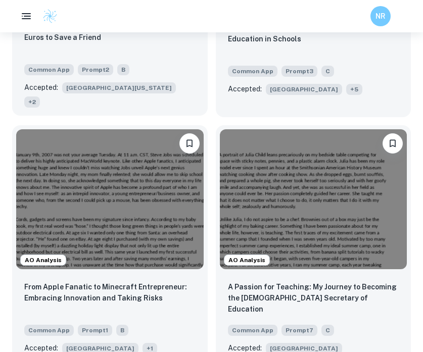
scroll to position [3265, 0]
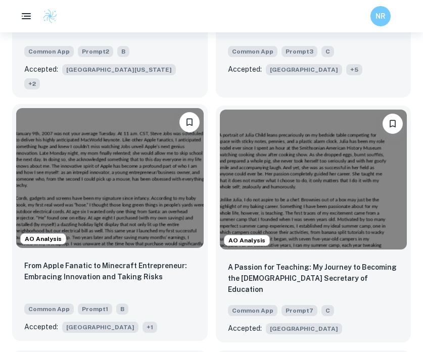
click at [92, 260] on p "From Apple Fanatic to Minecraft Entrepreneur: Embracing Innovation and Taking R…" at bounding box center [109, 271] width 171 height 22
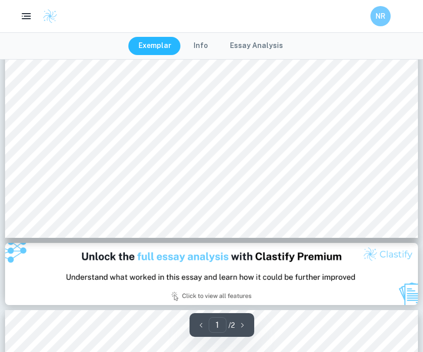
scroll to position [553, 0]
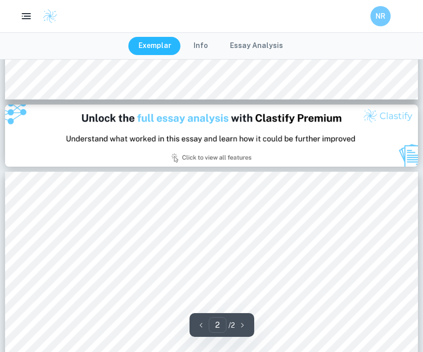
type input "1"
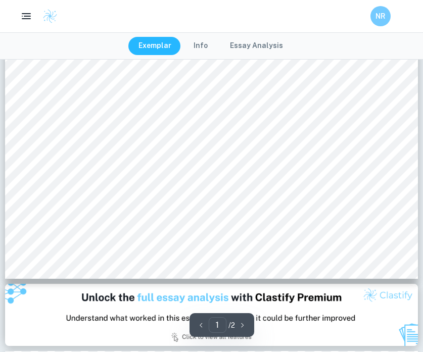
scroll to position [352, 0]
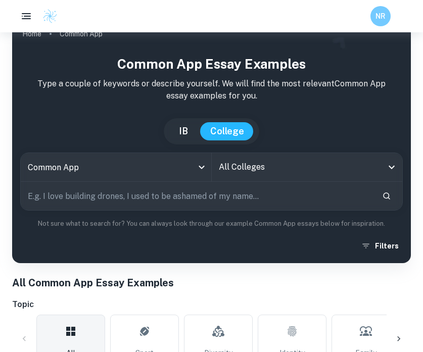
scroll to position [99, 0]
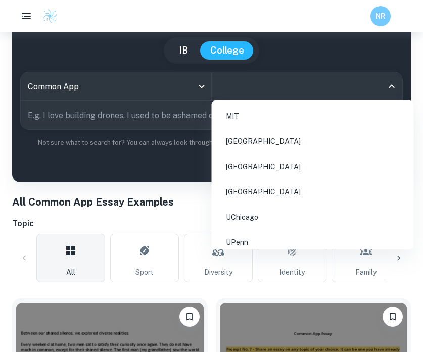
click at [288, 87] on input "All Colleges" at bounding box center [299, 86] width 167 height 19
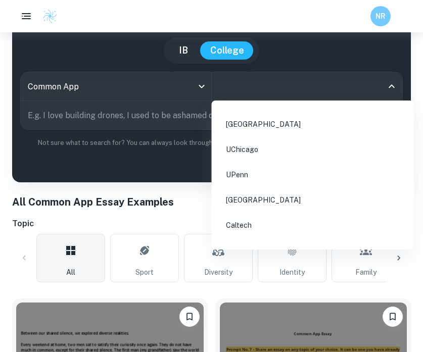
scroll to position [80, 0]
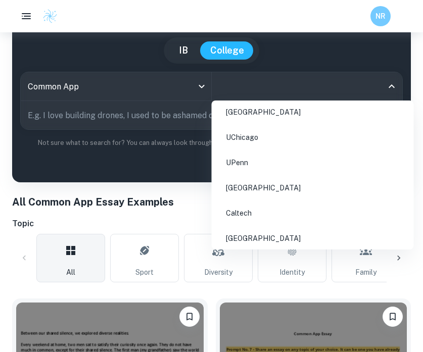
click at [268, 157] on li "UPenn" at bounding box center [313, 162] width 194 height 23
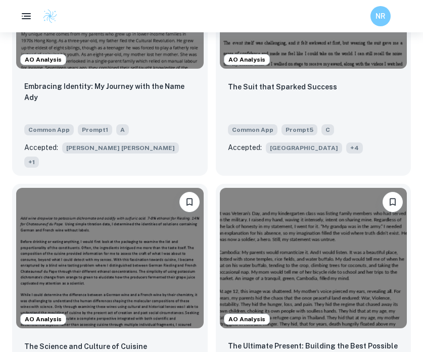
scroll to position [723, 0]
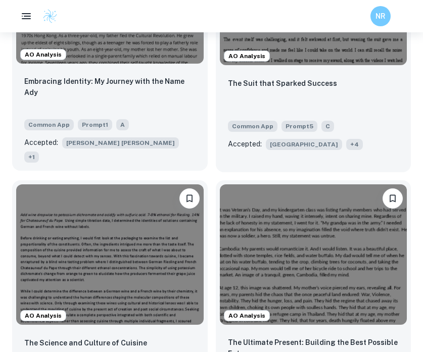
click at [39, 151] on span "+ 1" at bounding box center [31, 156] width 15 height 11
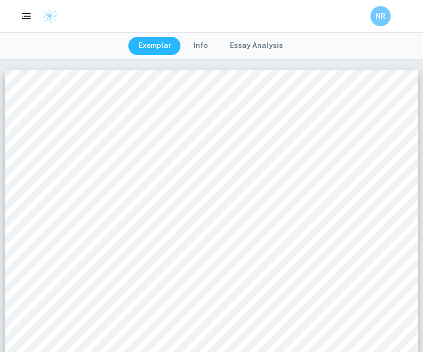
click at [202, 48] on button "Info" at bounding box center [200, 46] width 34 height 18
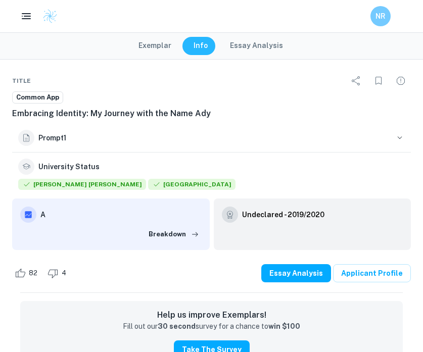
click at [168, 58] on div "Exemplar Info Essay Analysis" at bounding box center [211, 45] width 423 height 27
click at [164, 53] on button "Exemplar" at bounding box center [154, 46] width 53 height 18
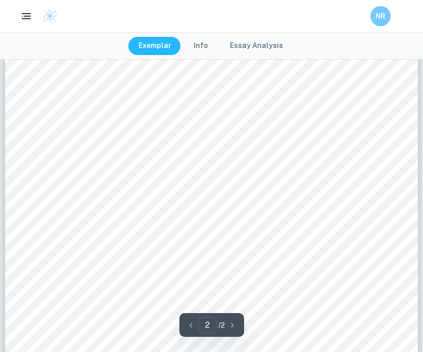
scroll to position [783, 0]
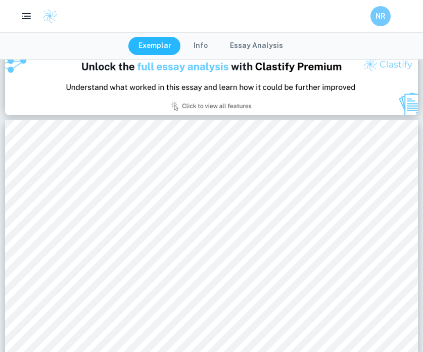
type input "1"
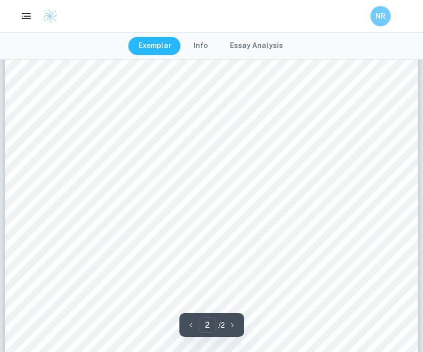
scroll to position [728, 0]
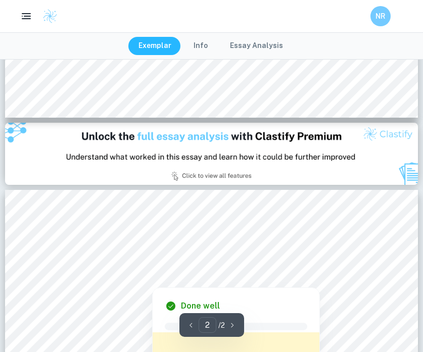
type input "1"
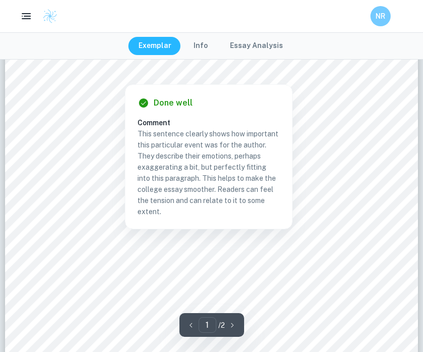
scroll to position [223, 0]
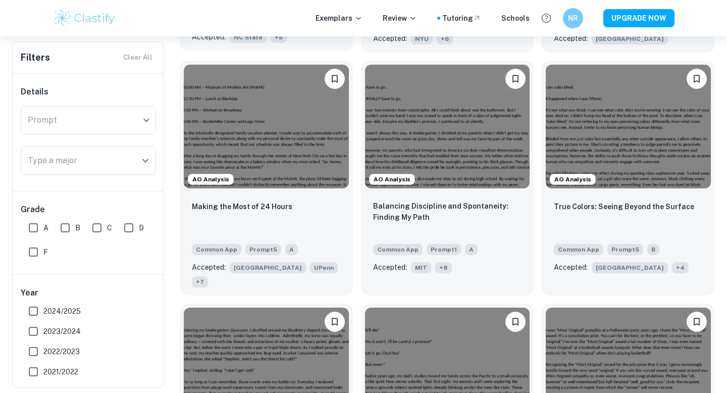
scroll to position [983, 0]
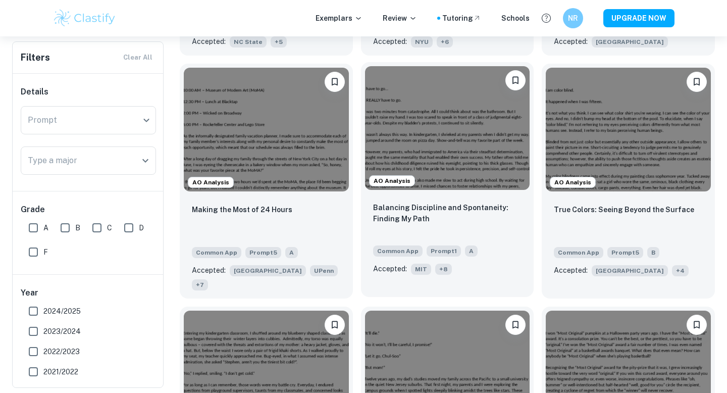
click at [398, 216] on div "Balancing Discipline and Spontaneity: Finding My Path" at bounding box center [447, 219] width 149 height 34
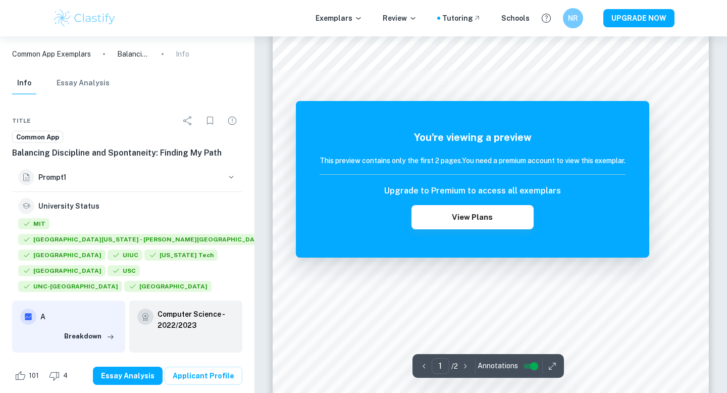
scroll to position [164, 0]
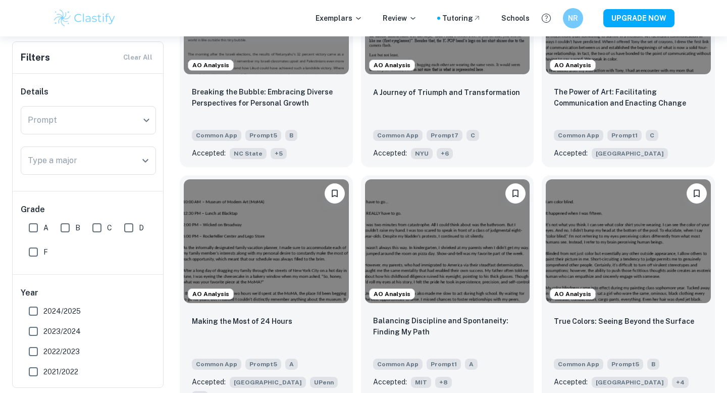
scroll to position [898, 0]
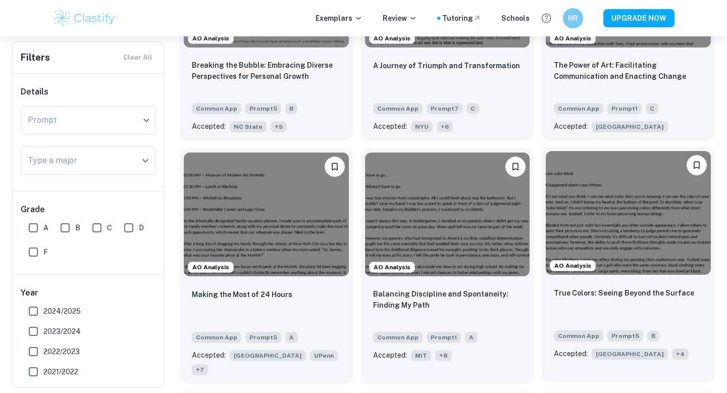
click at [422, 295] on div "True Colors: Seeing Beyond the Surface" at bounding box center [628, 304] width 149 height 34
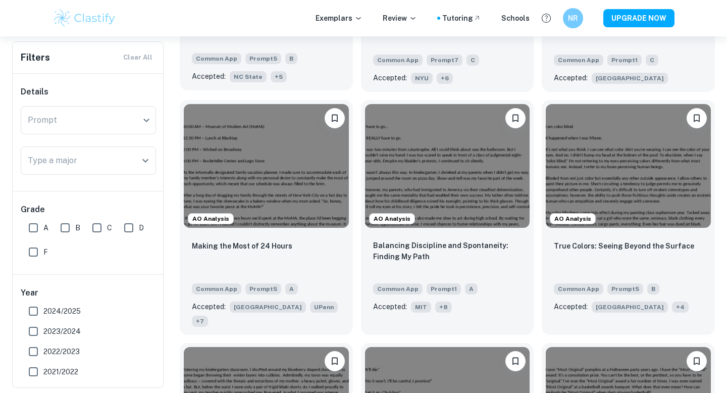
scroll to position [953, 0]
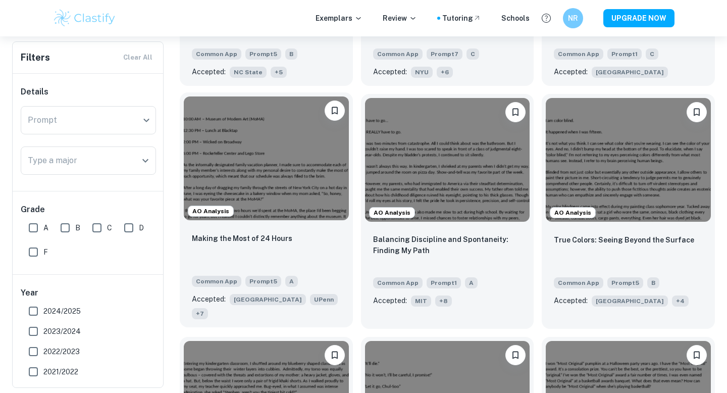
click at [297, 207] on div "AO Analysis" at bounding box center [266, 158] width 173 height 132
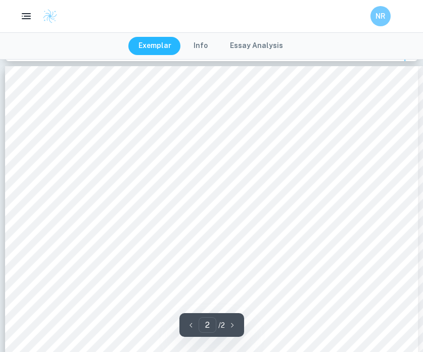
scroll to position [662, 0]
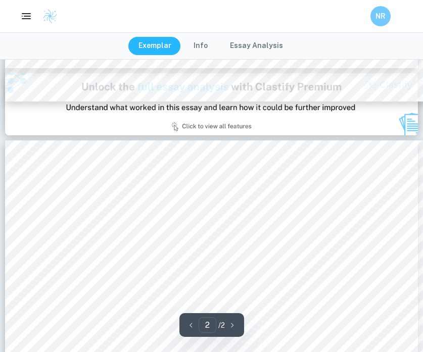
type input "1"
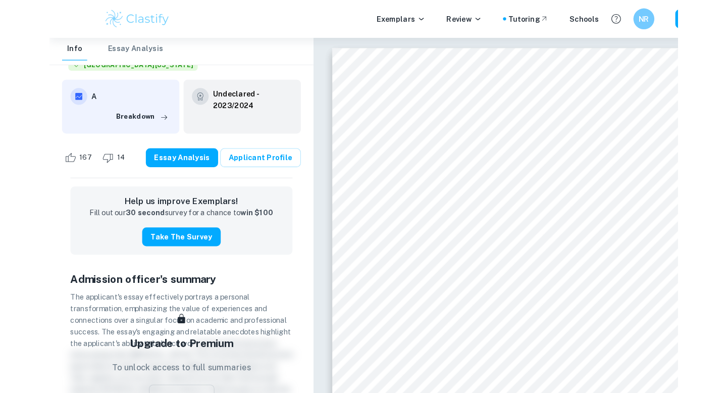
scroll to position [131, 0]
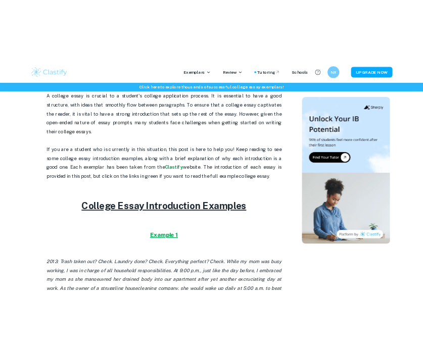
scroll to position [535, 0]
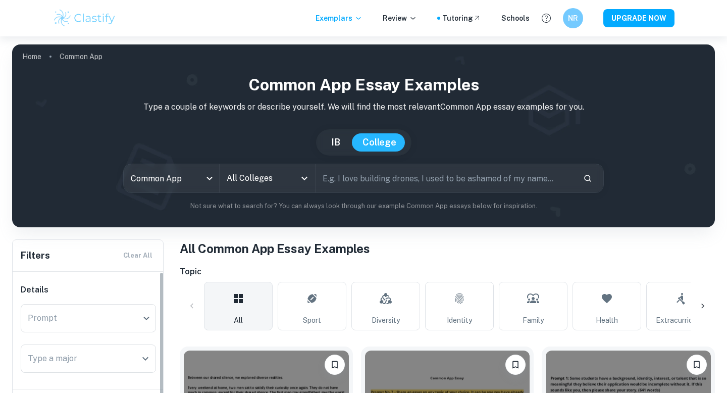
scroll to position [190, 0]
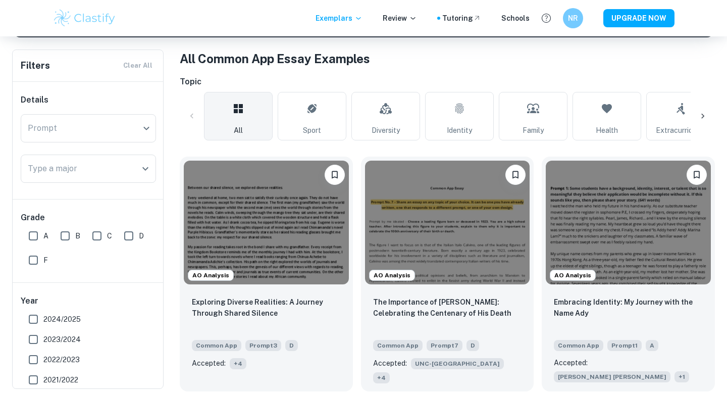
click at [40, 236] on input "A" at bounding box center [33, 236] width 20 height 20
checkbox input "true"
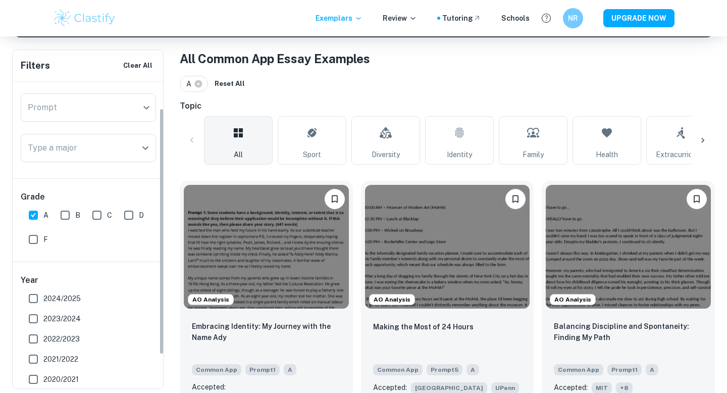
scroll to position [33, 0]
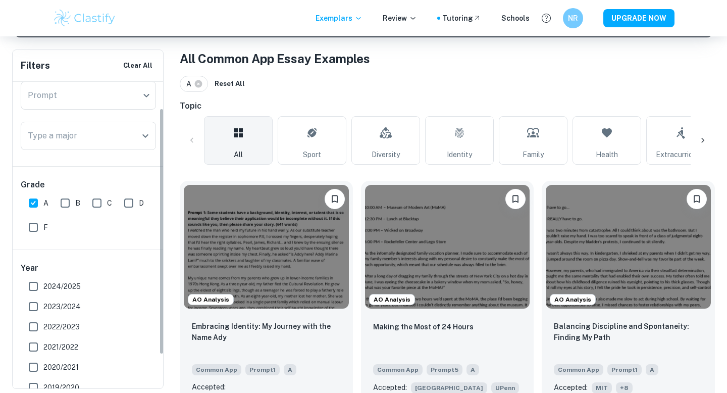
click at [69, 300] on label "2023/2024" at bounding box center [85, 306] width 125 height 20
click at [43, 300] on input "2023/2024" at bounding box center [33, 306] width 20 height 20
checkbox input "true"
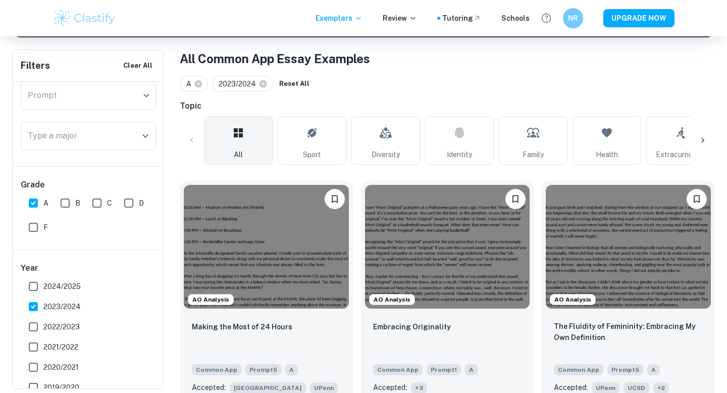
click at [69, 289] on span "2024/2025" at bounding box center [61, 286] width 37 height 11
click at [43, 289] on input "2024/2025" at bounding box center [33, 286] width 20 height 20
checkbox input "true"
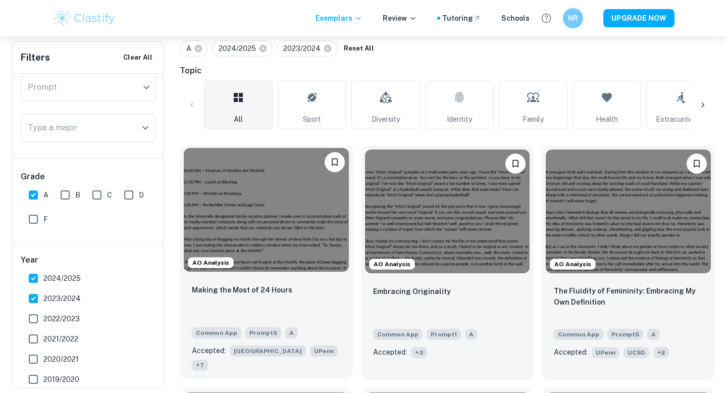
scroll to position [284, 0]
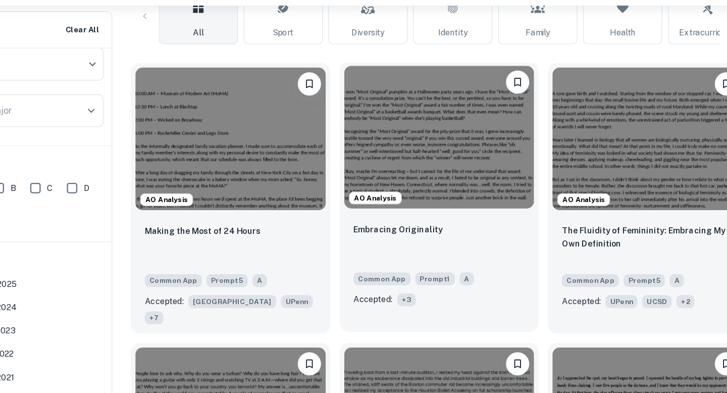
click at [415, 294] on span "+ 3" at bounding box center [419, 291] width 16 height 11
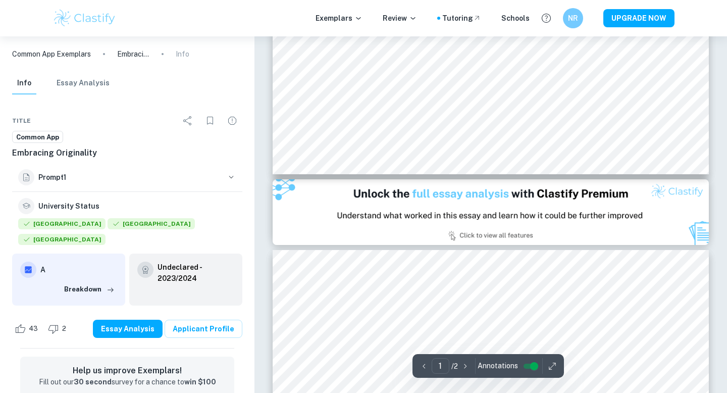
scroll to position [505, 0]
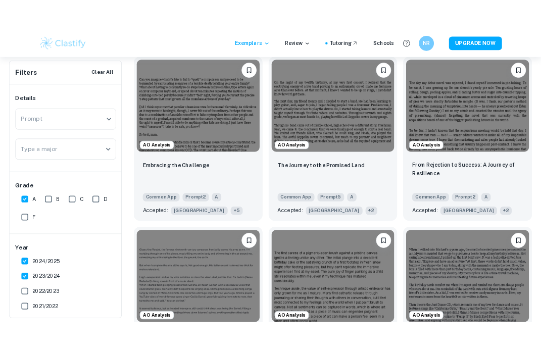
scroll to position [2404, 0]
